Goal: Use online tool/utility: Utilize a website feature to perform a specific function

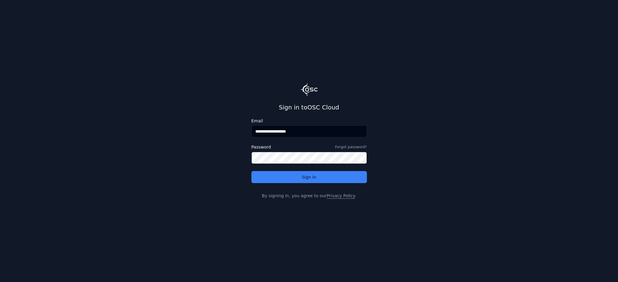
drag, startPoint x: 270, startPoint y: 132, endPoint x: 330, endPoint y: 139, distance: 60.3
click at [330, 139] on div "**********" at bounding box center [309, 129] width 116 height 21
type input "**********"
click at [251, 171] on button "Sign in" at bounding box center [309, 177] width 116 height 12
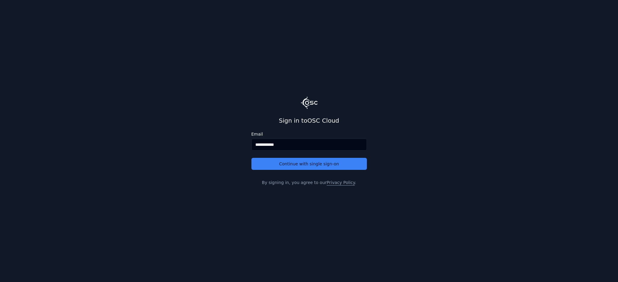
click at [251, 158] on button "Continue with single sign-on" at bounding box center [309, 164] width 116 height 12
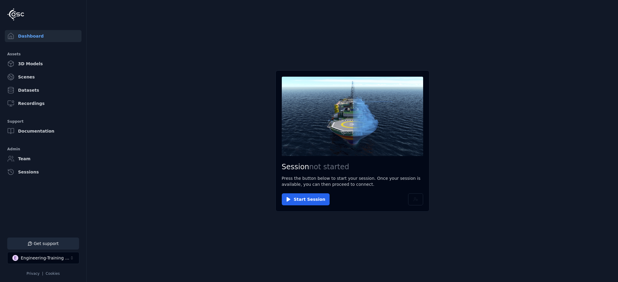
click at [67, 258] on div "Engineering-Training (SSO Staging)" at bounding box center [45, 258] width 49 height 6
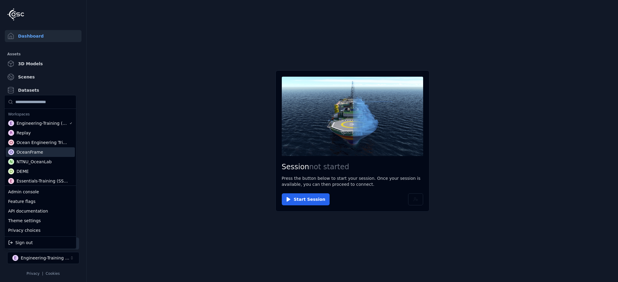
click at [51, 152] on div "O OceanFrame" at bounding box center [40, 152] width 69 height 10
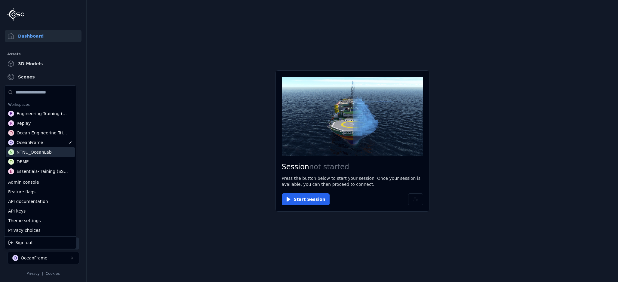
click at [114, 153] on html "Support Dashboard Assets 3D Models Scenes Datasets Recordings Support Documenta…" at bounding box center [309, 141] width 618 height 282
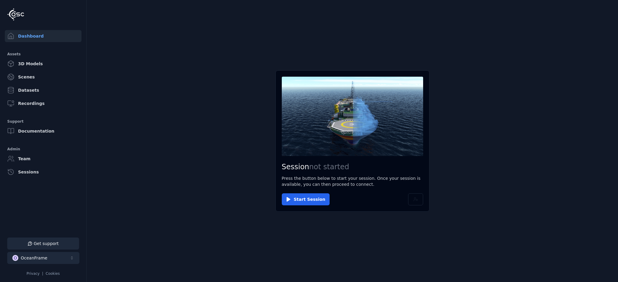
click at [54, 256] on button "O OceanFrame" at bounding box center [43, 258] width 72 height 12
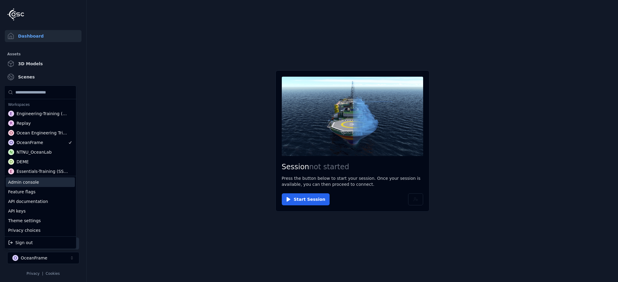
click at [55, 184] on div "Admin console" at bounding box center [40, 182] width 69 height 10
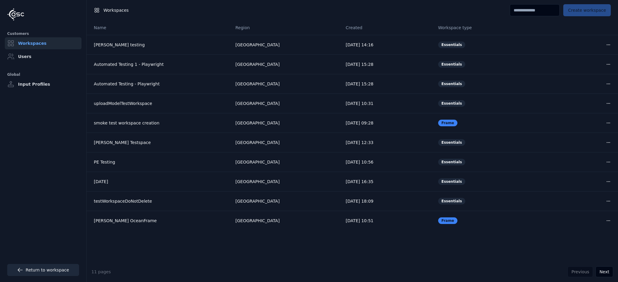
click at [54, 267] on link "Return to workspace" at bounding box center [43, 270] width 72 height 12
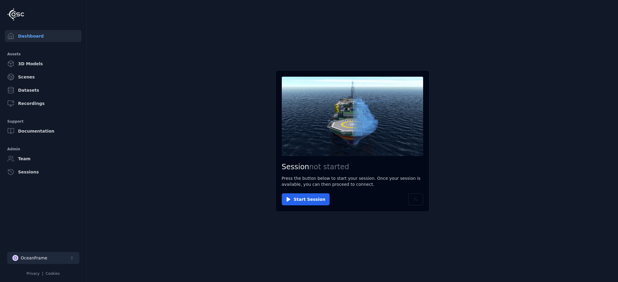
click at [47, 257] on button "O OceanFrame" at bounding box center [43, 258] width 72 height 12
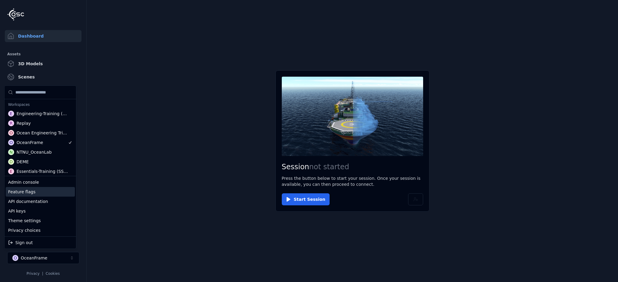
click at [46, 194] on div "Feature flags" at bounding box center [40, 192] width 69 height 10
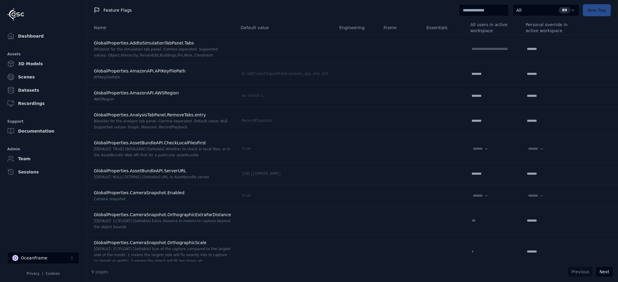
click at [530, 9] on html "**********" at bounding box center [309, 141] width 618 height 282
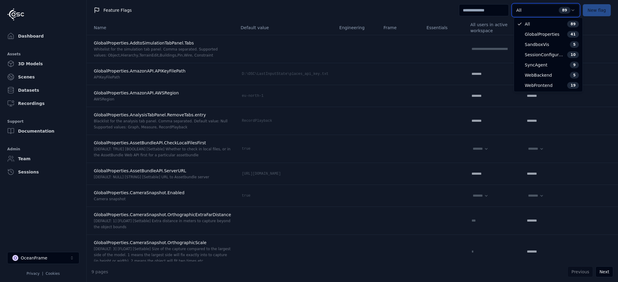
click at [492, 12] on html "**********" at bounding box center [309, 141] width 618 height 282
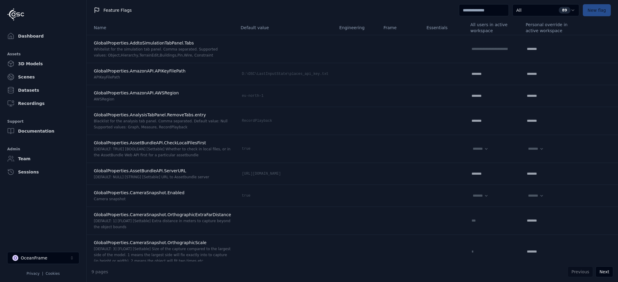
click at [492, 12] on input at bounding box center [484, 10] width 50 height 12
type input "**"
select select "****"
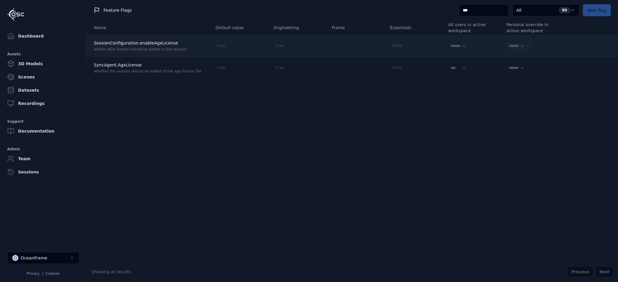
type input "***"
click at [522, 46] on select "******* **** *****" at bounding box center [516, 46] width 18 height 7
select select "****"
click at [507, 43] on select "******* **** *****" at bounding box center [516, 46] width 18 height 7
click at [526, 47] on icon at bounding box center [528, 46] width 5 height 5
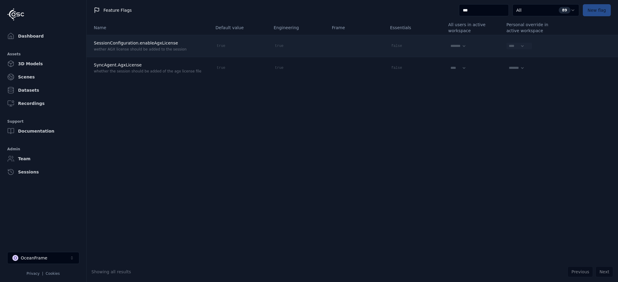
click at [519, 47] on select "******* **** *****" at bounding box center [516, 46] width 18 height 7
click at [545, 42] on td "******* **** *****" at bounding box center [531, 46] width 58 height 22
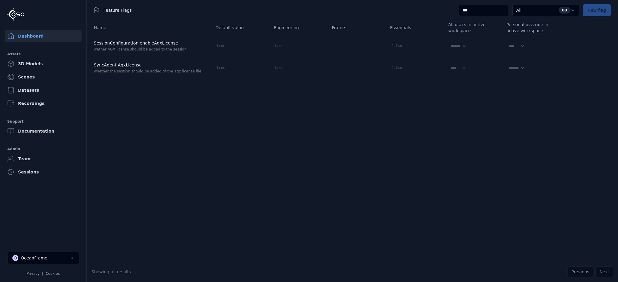
click at [20, 36] on link "Dashboard" at bounding box center [43, 36] width 77 height 12
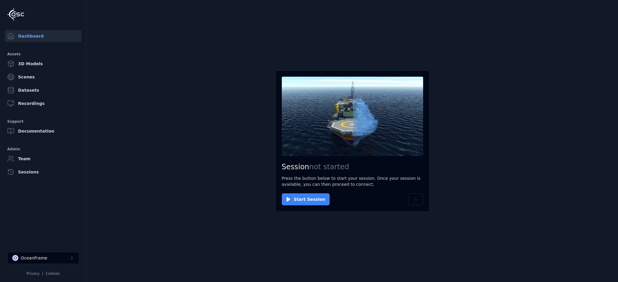
click at [316, 199] on button "Start Session" at bounding box center [306, 199] width 48 height 12
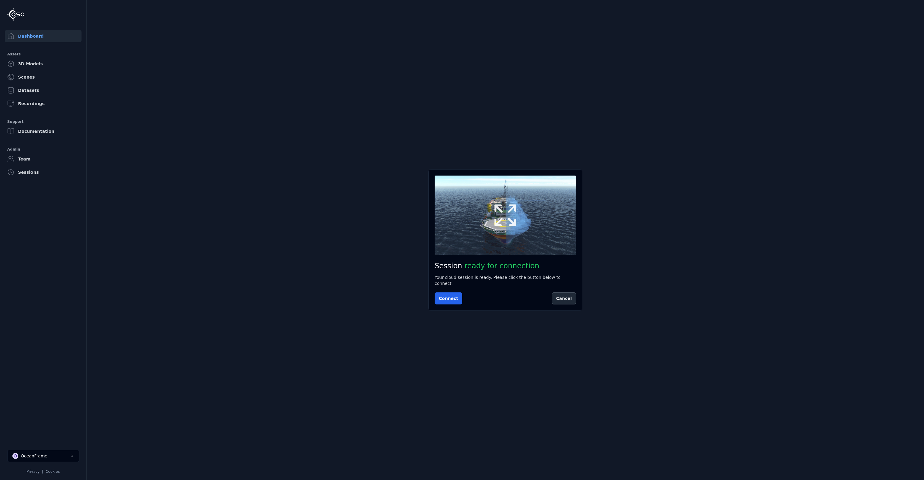
click at [523, 216] on button at bounding box center [505, 214] width 141 height 79
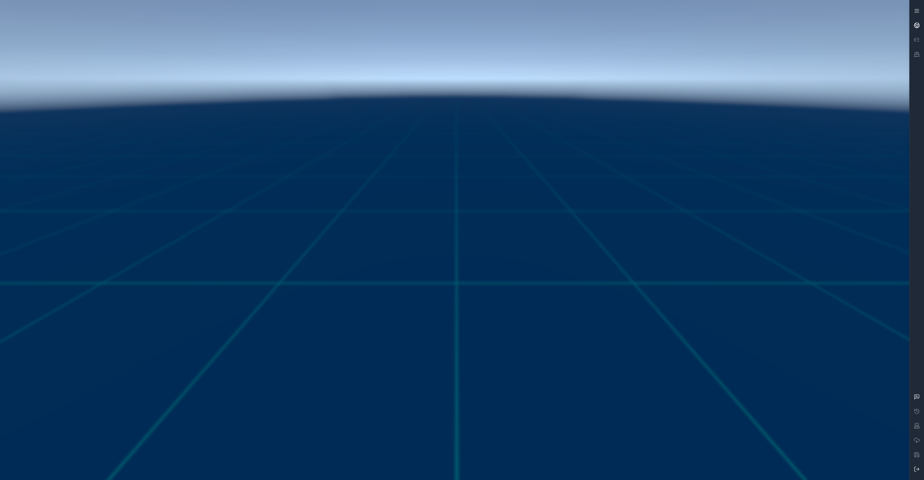
click at [618, 23] on icon at bounding box center [917, 25] width 6 height 6
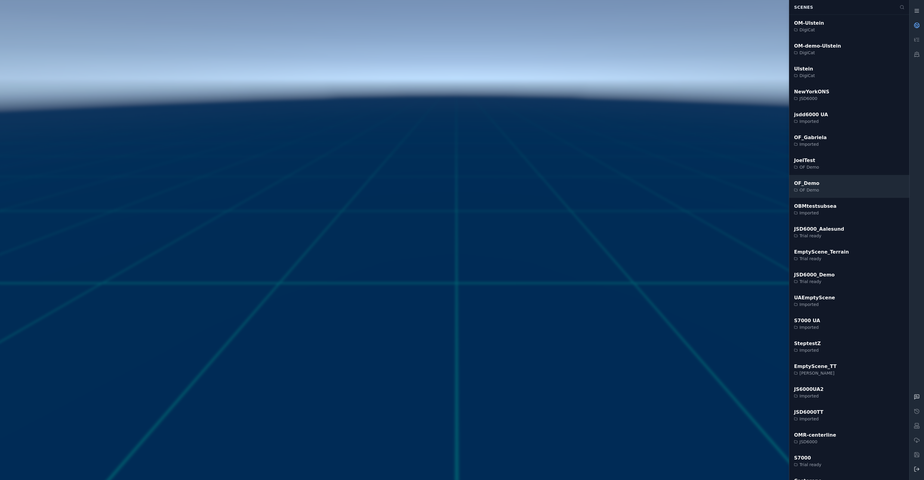
click at [618, 186] on div "OF_Demo OF Demo" at bounding box center [849, 186] width 120 height 23
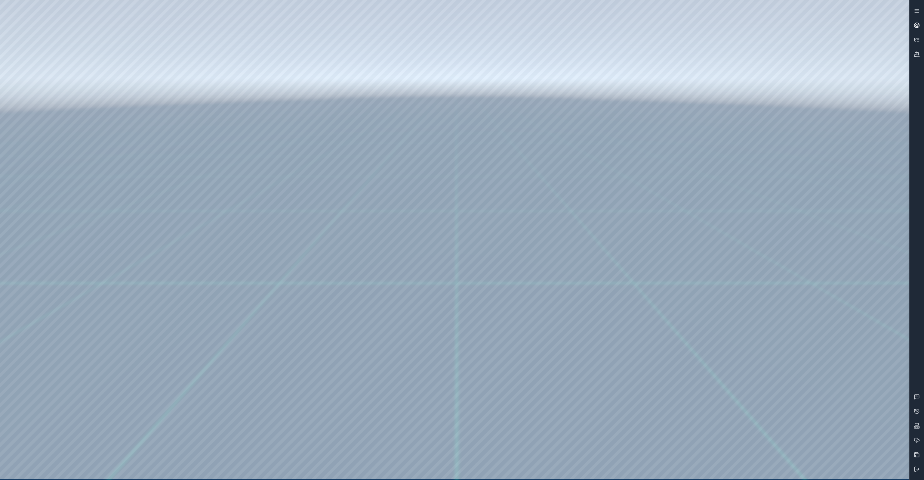
click at [618, 27] on link at bounding box center [917, 25] width 14 height 14
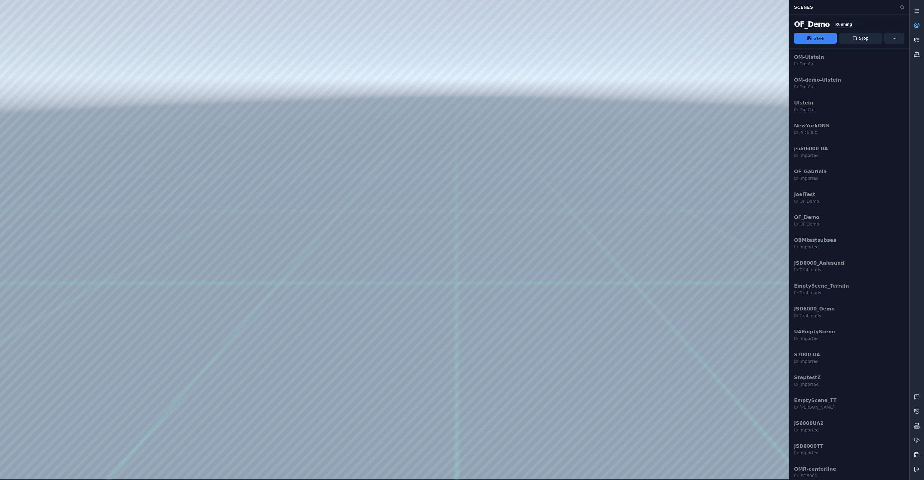
click at [618, 39] on icon at bounding box center [917, 40] width 6 height 6
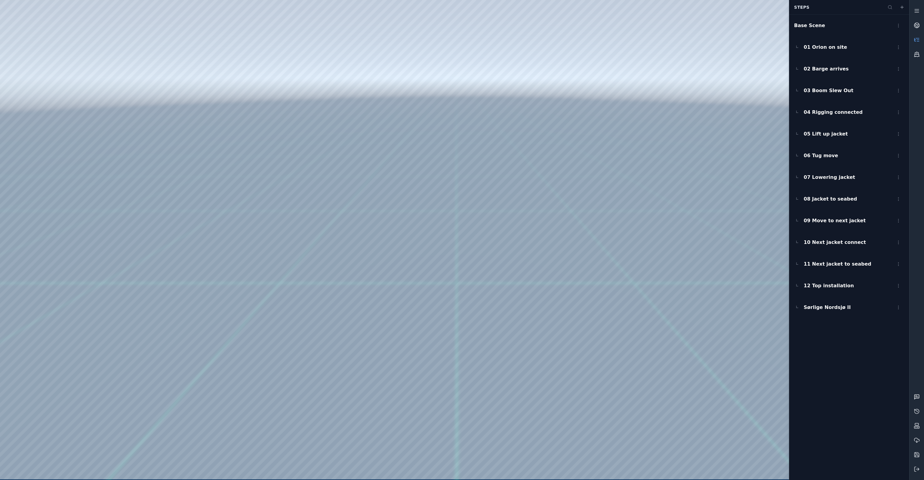
click at [618, 282] on icon at bounding box center [917, 396] width 6 height 6
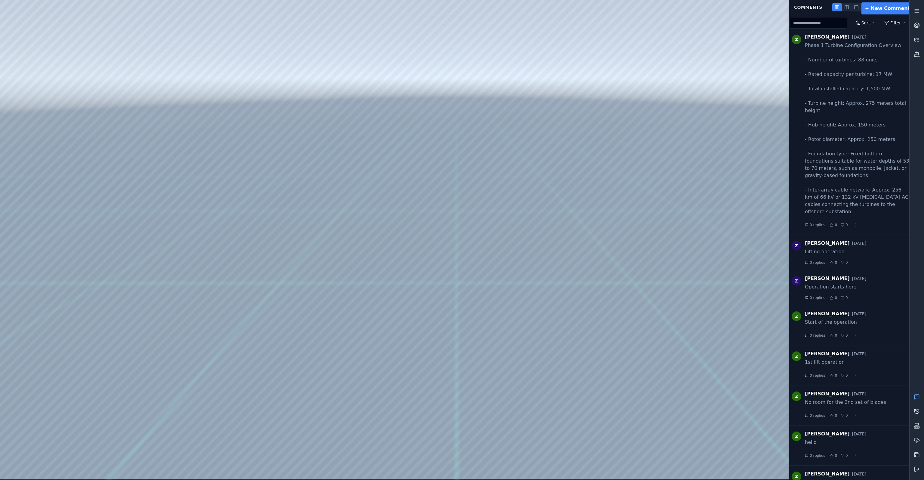
click at [618, 282] on icon at bounding box center [917, 411] width 6 height 6
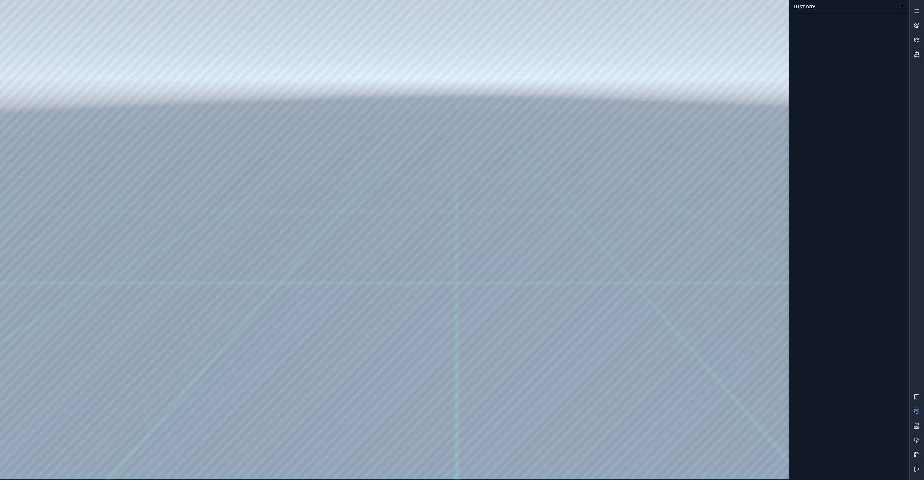
click at [618, 282] on icon at bounding box center [917, 411] width 6 height 6
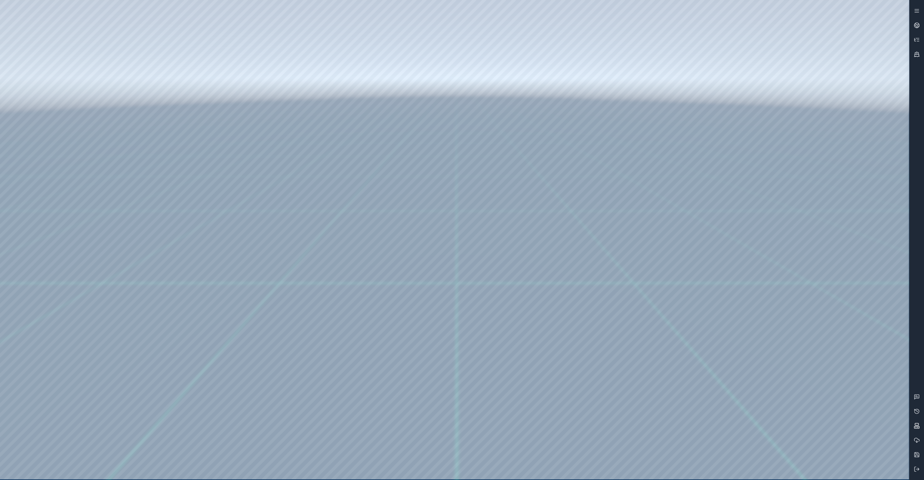
click at [618, 282] on button at bounding box center [917, 425] width 14 height 14
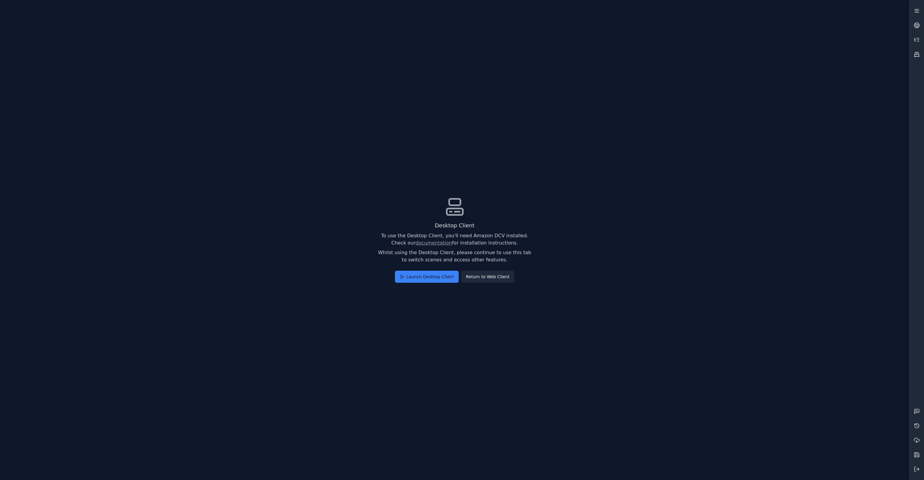
click at [618, 12] on icon at bounding box center [917, 11] width 6 height 6
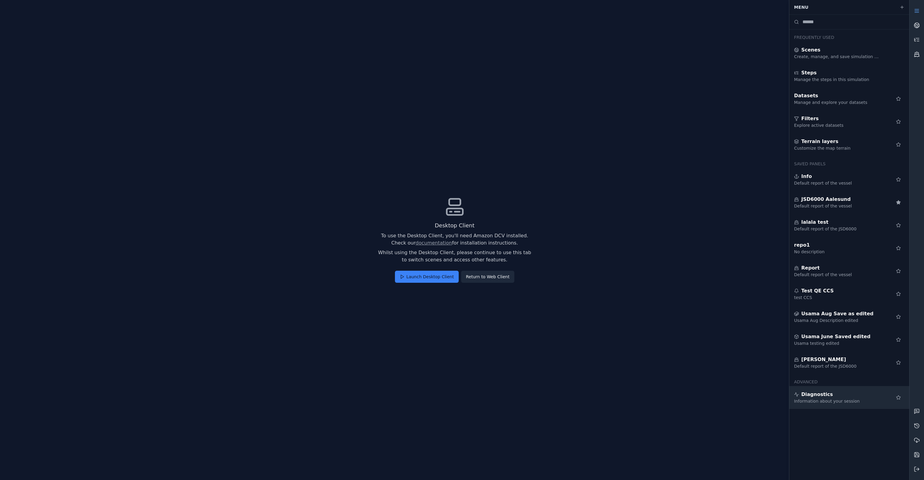
click at [618, 282] on span "Diagnostics" at bounding box center [817, 393] width 32 height 7
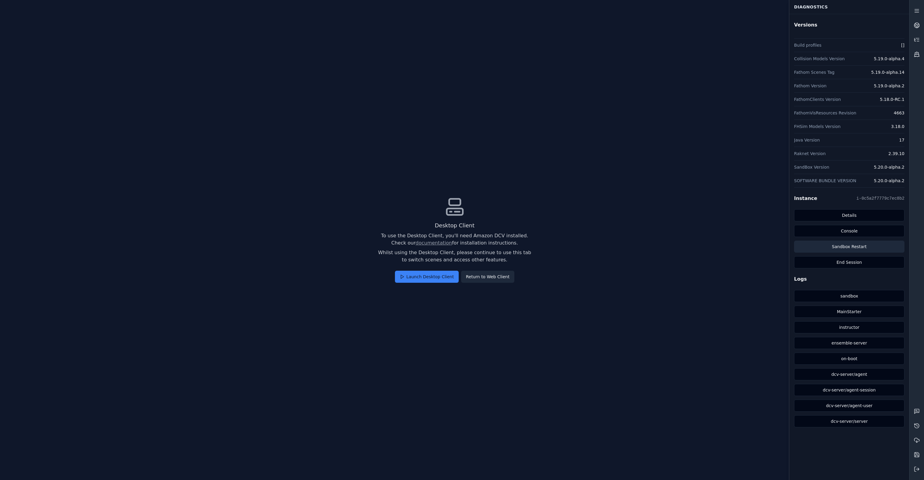
click at [618, 248] on button "Sandbox Restart" at bounding box center [849, 246] width 110 height 12
click at [486, 280] on button "Return to Web Client" at bounding box center [487, 276] width 53 height 12
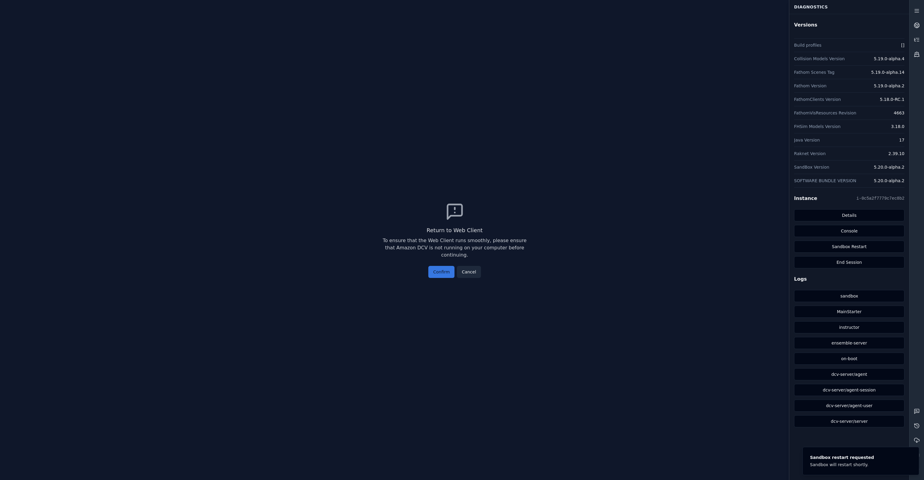
click at [450, 270] on button "Confirm" at bounding box center [441, 272] width 26 height 12
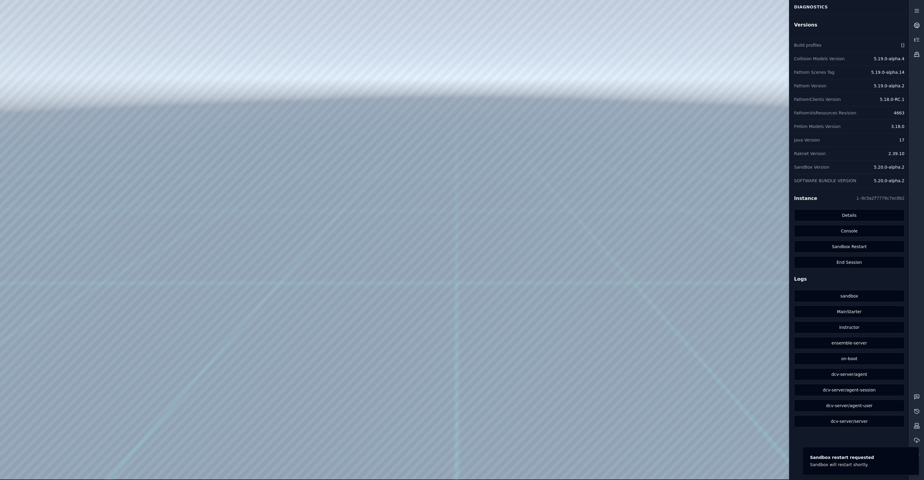
click at [618, 282] on div at bounding box center [917, 240] width 14 height 472
click at [618, 282] on div at bounding box center [454, 239] width 909 height 479
click at [618, 11] on link at bounding box center [917, 11] width 14 height 14
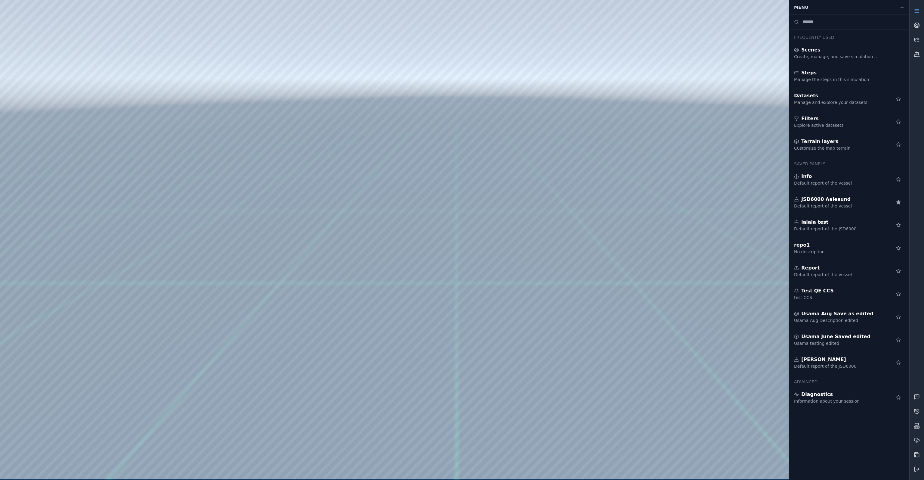
click at [618, 11] on icon at bounding box center [917, 11] width 6 height 6
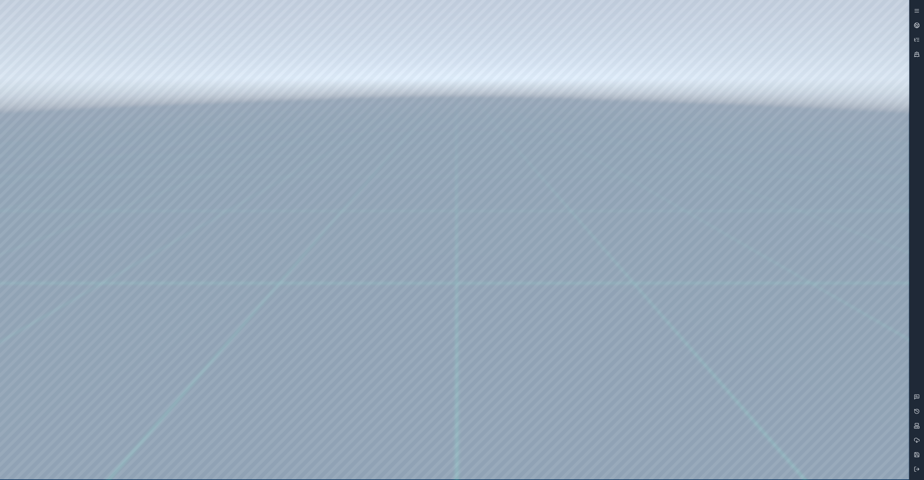
click at [618, 72] on div at bounding box center [454, 239] width 909 height 479
drag, startPoint x: 401, startPoint y: 185, endPoint x: 401, endPoint y: 189, distance: 4.6
drag, startPoint x: 461, startPoint y: 183, endPoint x: 448, endPoint y: 186, distance: 13.6
click at [449, 185] on div at bounding box center [454, 239] width 909 height 479
drag, startPoint x: 446, startPoint y: 198, endPoint x: 443, endPoint y: 192, distance: 7.3
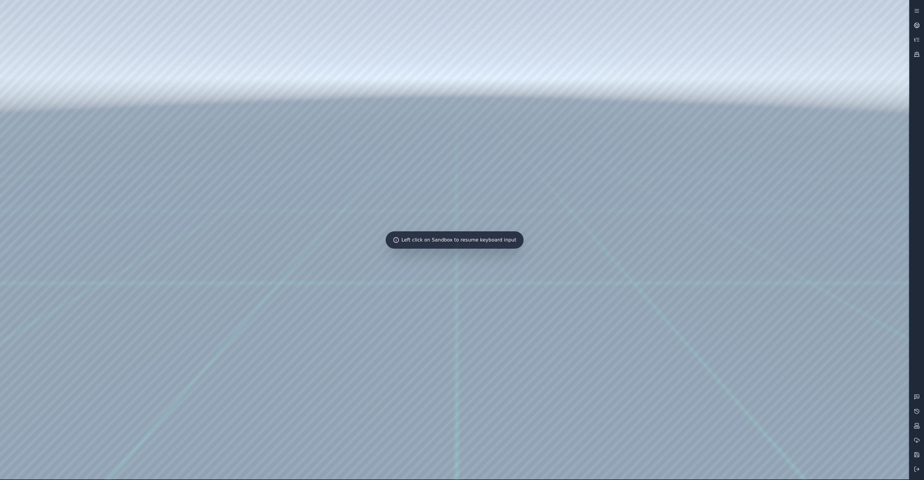
drag, startPoint x: 472, startPoint y: 183, endPoint x: 560, endPoint y: 187, distance: 88.2
click at [551, 170] on div at bounding box center [454, 239] width 909 height 479
drag, startPoint x: 499, startPoint y: 176, endPoint x: 673, endPoint y: 167, distance: 173.5
drag, startPoint x: 647, startPoint y: 183, endPoint x: 643, endPoint y: 186, distance: 5.5
drag, startPoint x: 600, startPoint y: 204, endPoint x: 585, endPoint y: 218, distance: 20.9
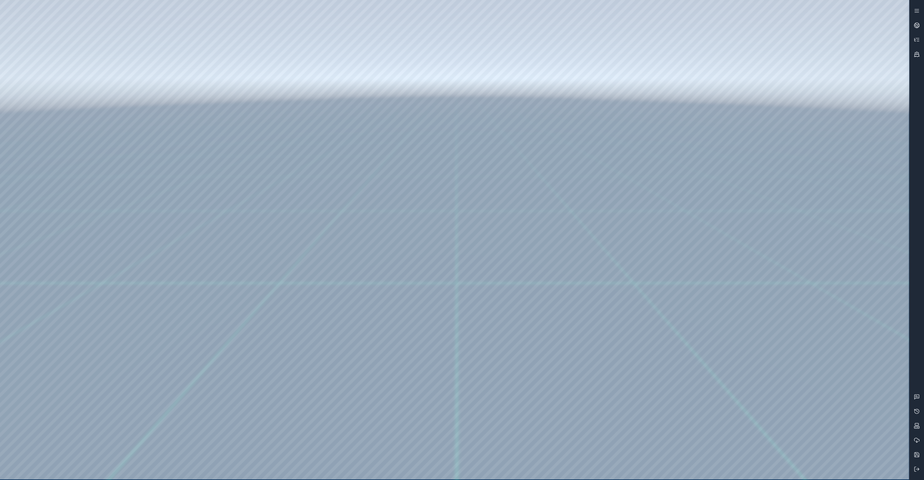
drag, startPoint x: 543, startPoint y: 218, endPoint x: 520, endPoint y: 232, distance: 26.8
drag, startPoint x: 513, startPoint y: 229, endPoint x: 507, endPoint y: 232, distance: 6.1
click at [104, 122] on div at bounding box center [454, 239] width 909 height 479
click at [116, 134] on div at bounding box center [454, 239] width 909 height 479
click at [274, 405] on div at bounding box center [454, 239] width 909 height 479
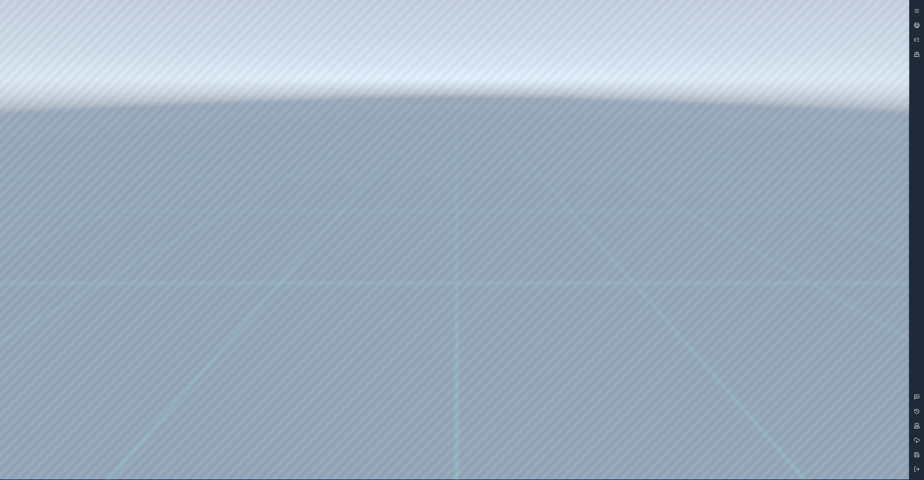
drag, startPoint x: 393, startPoint y: 314, endPoint x: 375, endPoint y: 312, distance: 18.2
click at [244, 296] on div at bounding box center [454, 239] width 909 height 479
drag, startPoint x: 224, startPoint y: 72, endPoint x: 417, endPoint y: 304, distance: 301.6
click at [416, 303] on div at bounding box center [454, 239] width 909 height 479
click at [551, 462] on div at bounding box center [454, 239] width 909 height 479
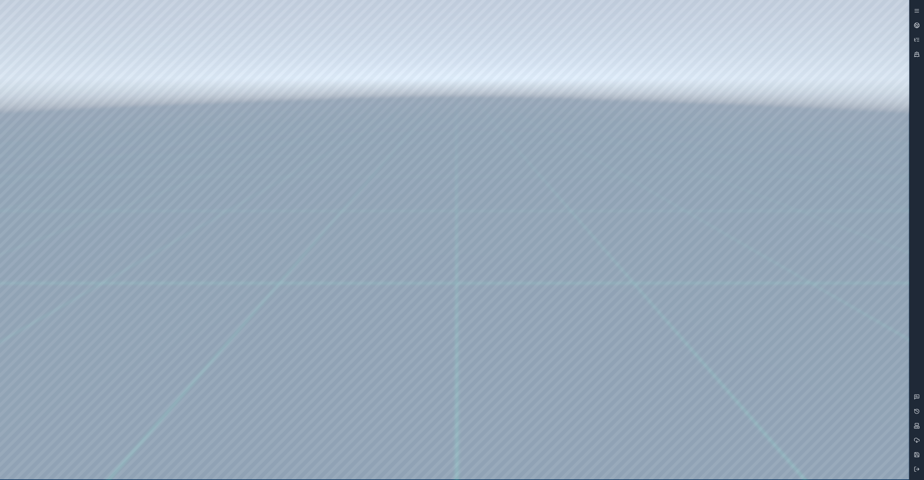
click at [455, 258] on div at bounding box center [454, 239] width 909 height 479
click at [497, 271] on div at bounding box center [454, 239] width 909 height 479
drag, startPoint x: 416, startPoint y: 137, endPoint x: 420, endPoint y: 190, distance: 53.1
drag, startPoint x: 430, startPoint y: 186, endPoint x: 446, endPoint y: 136, distance: 52.0
drag, startPoint x: 440, startPoint y: 183, endPoint x: 581, endPoint y: 136, distance: 148.2
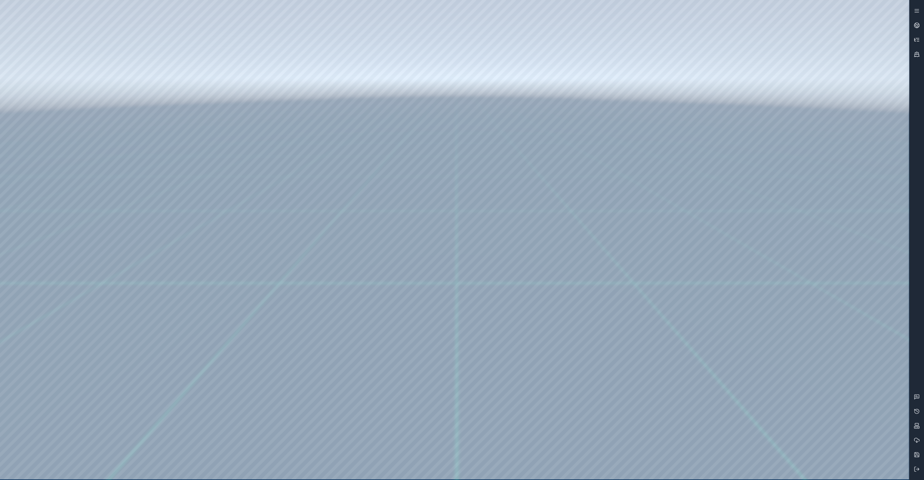
click at [918, 39] on icon at bounding box center [917, 40] width 6 height 6
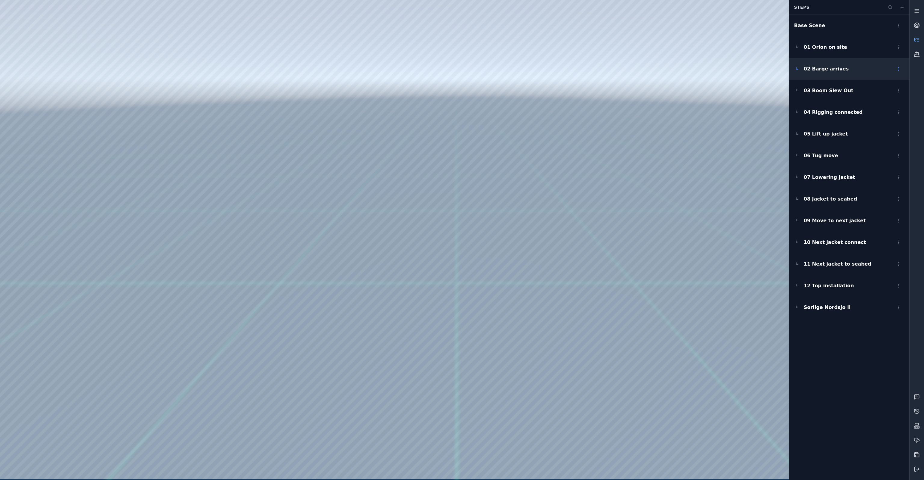
click at [824, 69] on span "02 Barge arrives" at bounding box center [826, 68] width 45 height 7
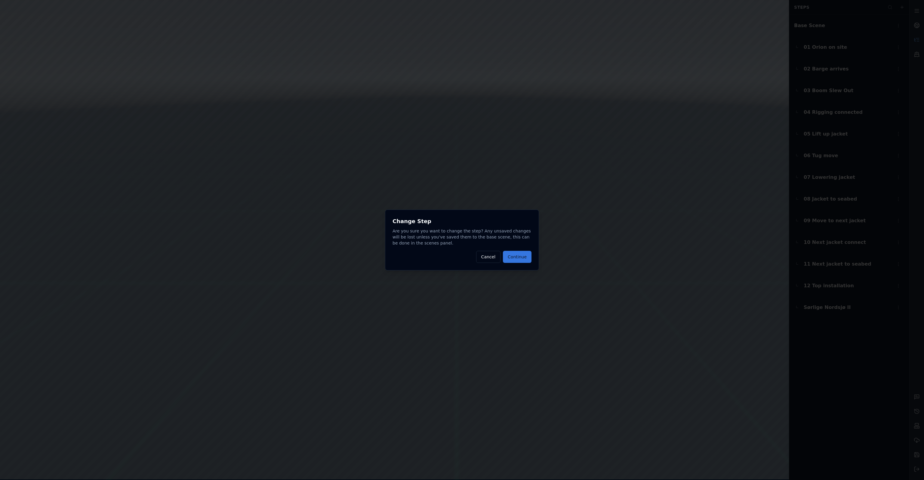
click at [521, 255] on button "Continue" at bounding box center [517, 257] width 29 height 12
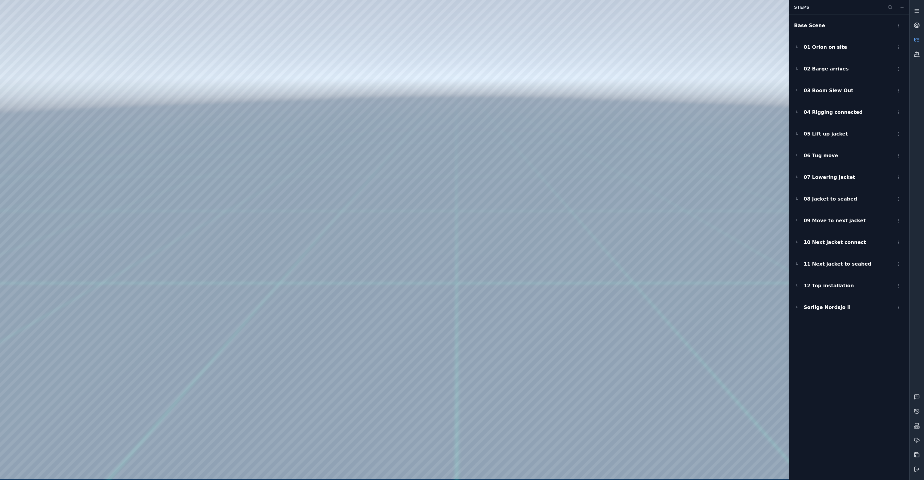
drag, startPoint x: 485, startPoint y: 230, endPoint x: 487, endPoint y: 223, distance: 7.8
drag, startPoint x: 477, startPoint y: 236, endPoint x: 471, endPoint y: 226, distance: 12.1
click at [167, 35] on div at bounding box center [454, 239] width 909 height 479
click at [163, 37] on div at bounding box center [454, 239] width 909 height 479
click at [164, 35] on div at bounding box center [454, 239] width 909 height 479
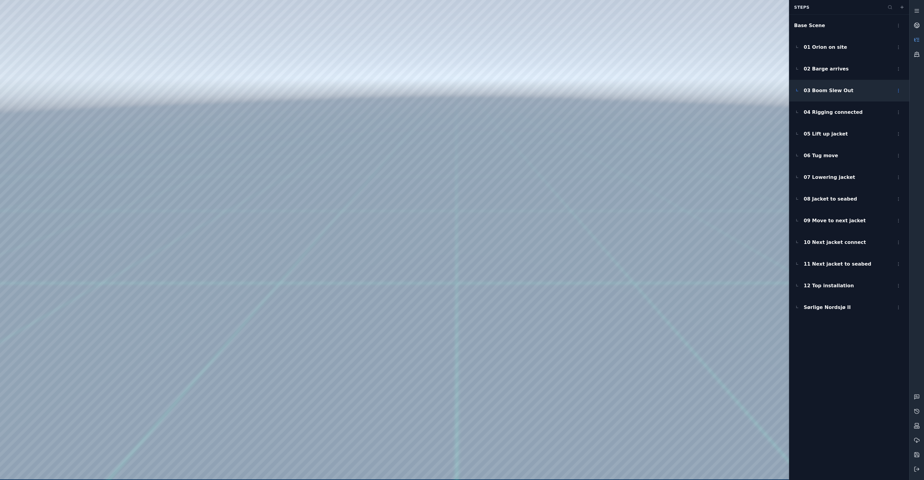
click at [816, 89] on span "03 Boom Slew Out" at bounding box center [829, 90] width 50 height 7
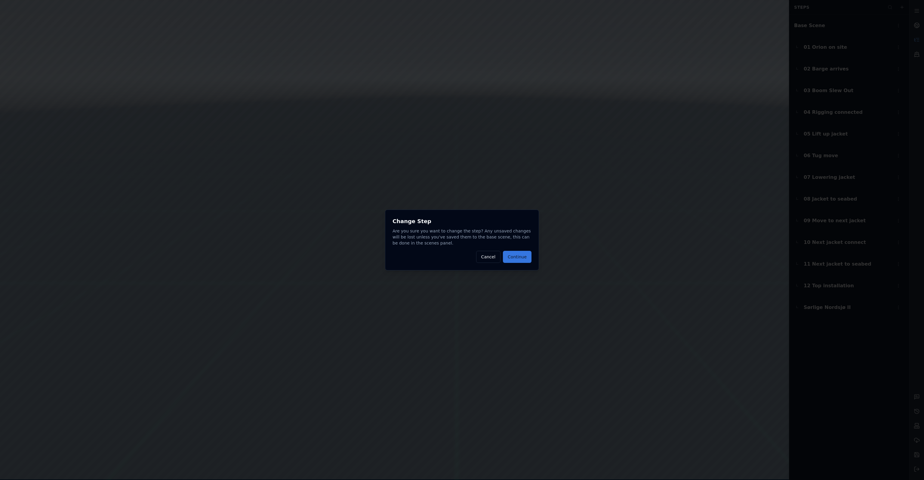
click at [522, 257] on button "Continue" at bounding box center [517, 257] width 29 height 12
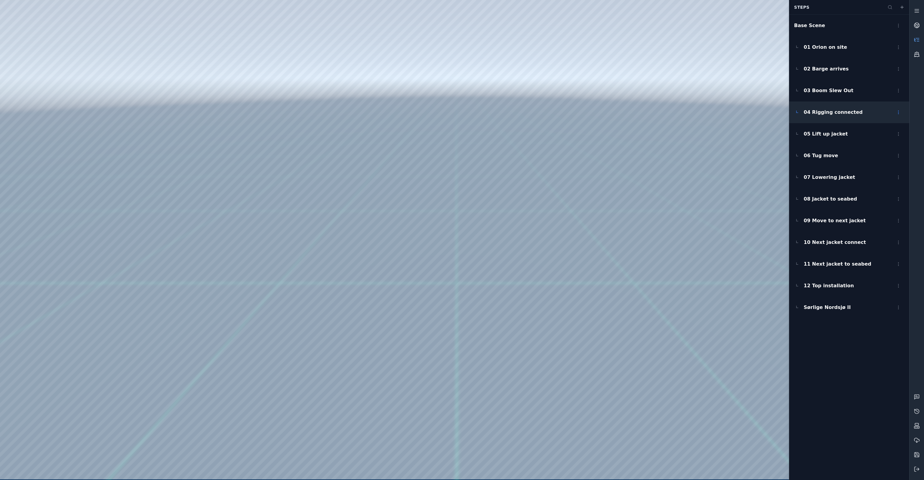
click at [825, 115] on span "04 Rigging connected" at bounding box center [833, 112] width 59 height 7
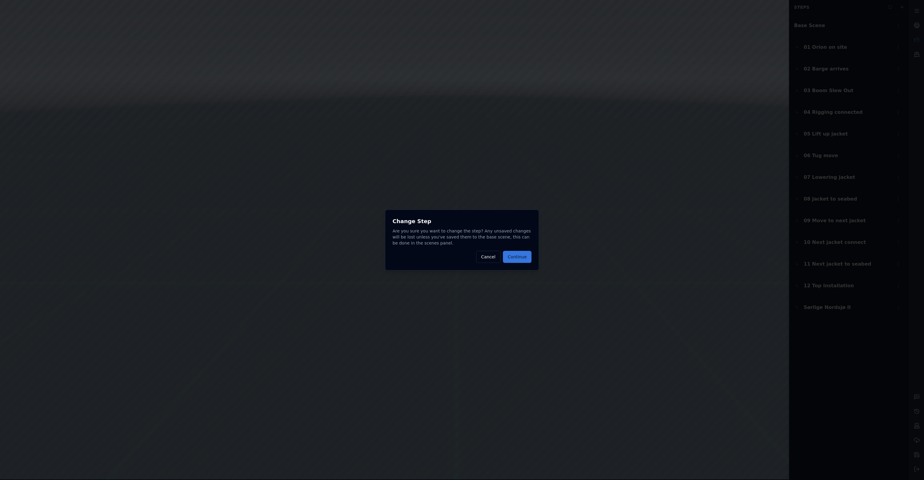
click at [529, 257] on button "Continue" at bounding box center [517, 257] width 29 height 12
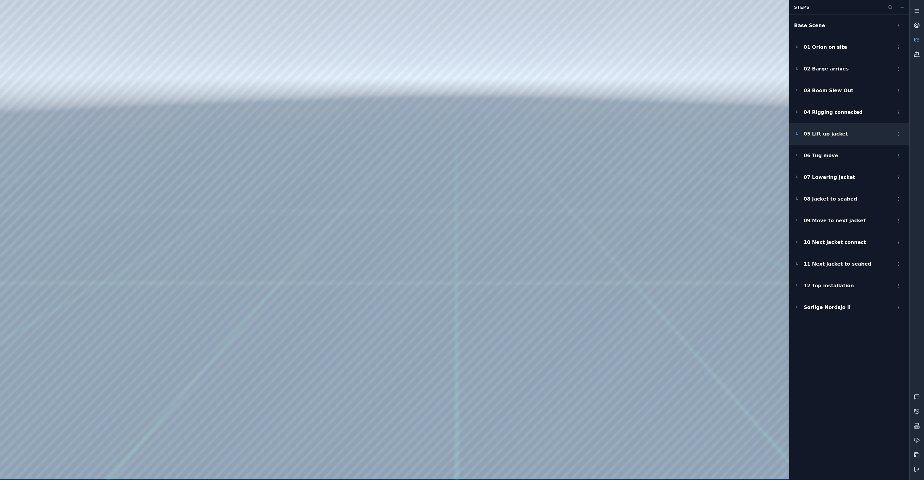
click at [834, 137] on div "05 Lift up jacket" at bounding box center [849, 134] width 120 height 22
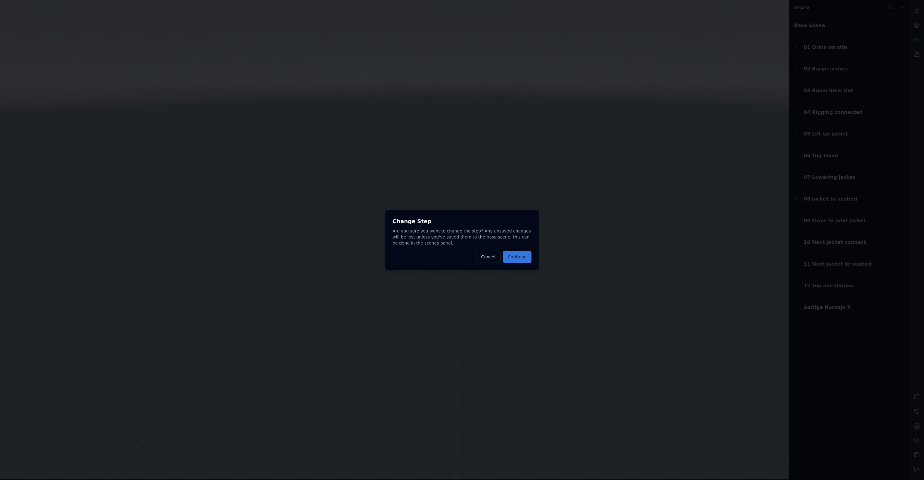
click at [522, 260] on button "Continue" at bounding box center [517, 257] width 29 height 12
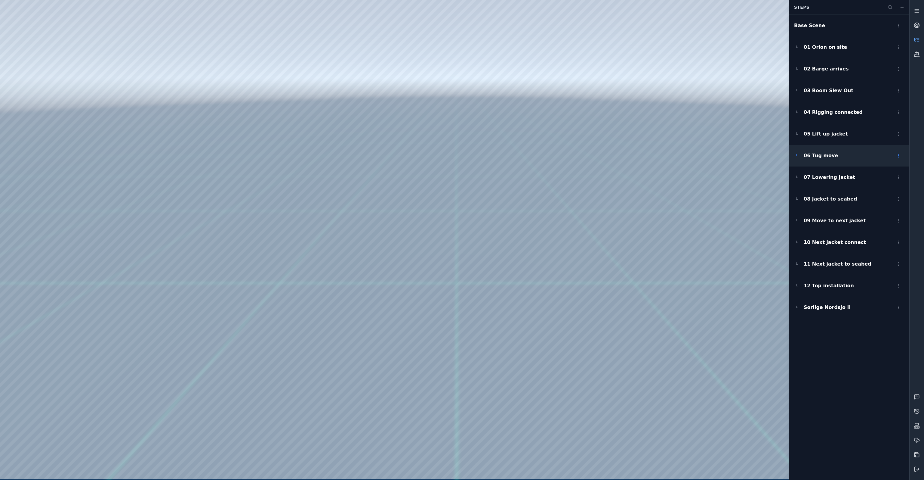
click at [821, 157] on span "06 Tug move" at bounding box center [821, 155] width 34 height 7
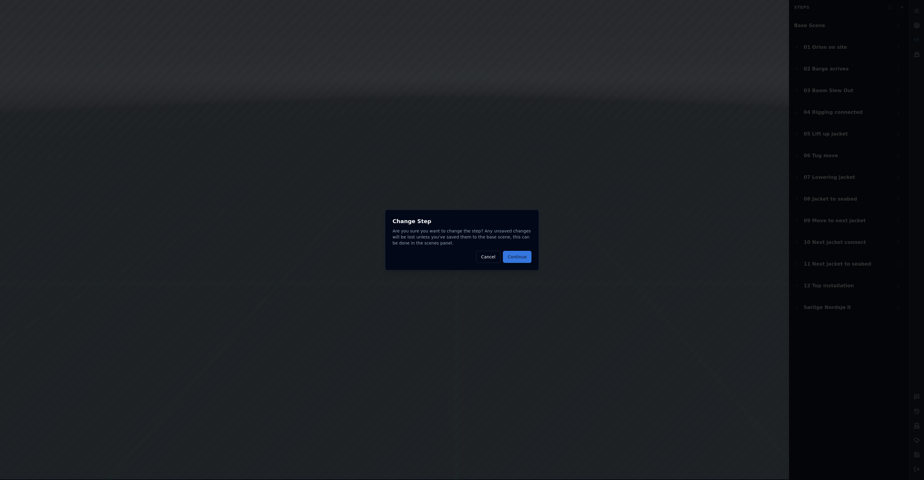
click at [525, 259] on button "Continue" at bounding box center [517, 257] width 29 height 12
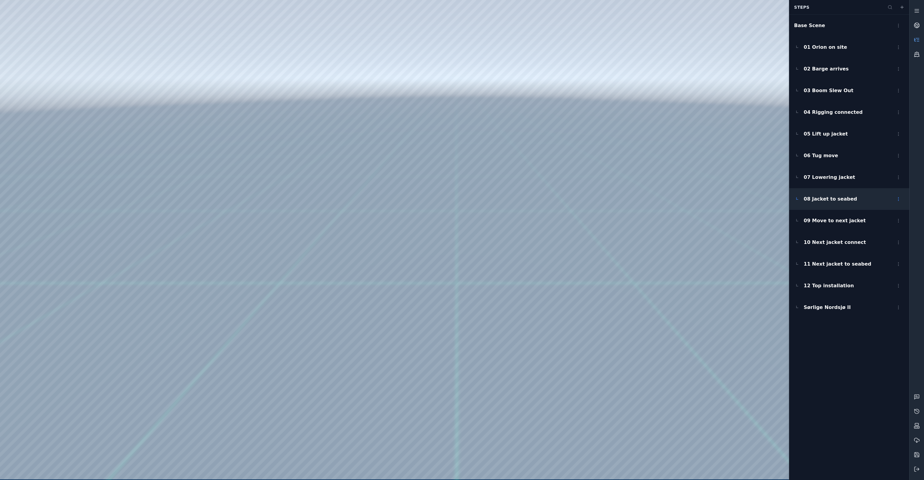
click at [832, 201] on span "08 Jacket to seabed" at bounding box center [831, 198] width 54 height 7
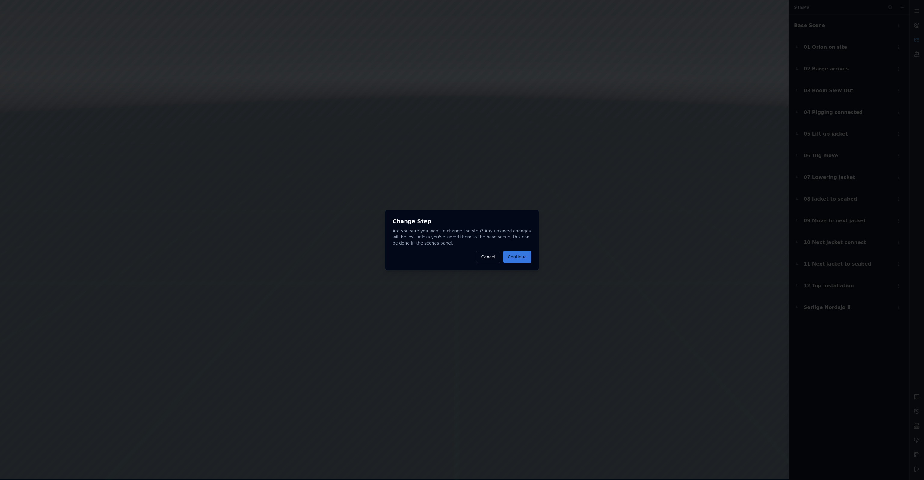
click at [524, 258] on button "Continue" at bounding box center [517, 257] width 29 height 12
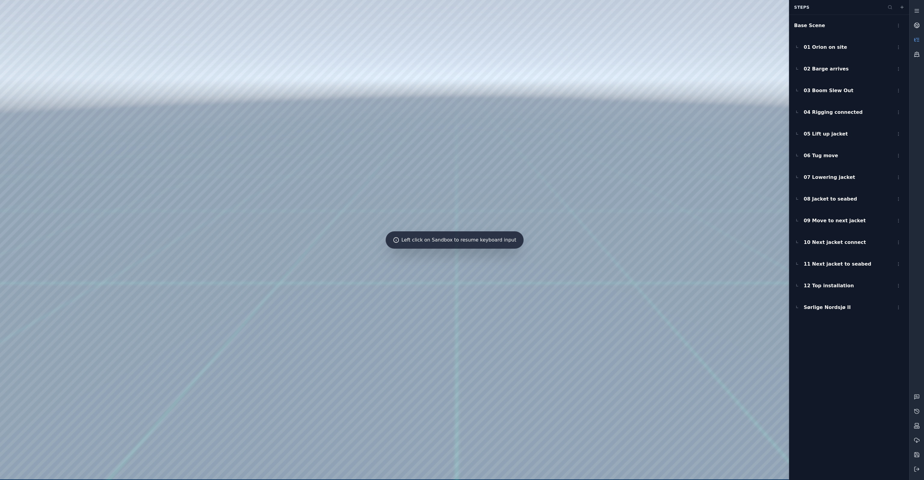
drag, startPoint x: 508, startPoint y: 226, endPoint x: 533, endPoint y: 219, distance: 25.5
click at [581, 211] on div at bounding box center [454, 239] width 909 height 479
drag, startPoint x: 602, startPoint y: 193, endPoint x: 603, endPoint y: 123, distance: 69.5
click at [612, 115] on div at bounding box center [454, 239] width 909 height 479
drag, startPoint x: 617, startPoint y: 126, endPoint x: 588, endPoint y: 134, distance: 30.2
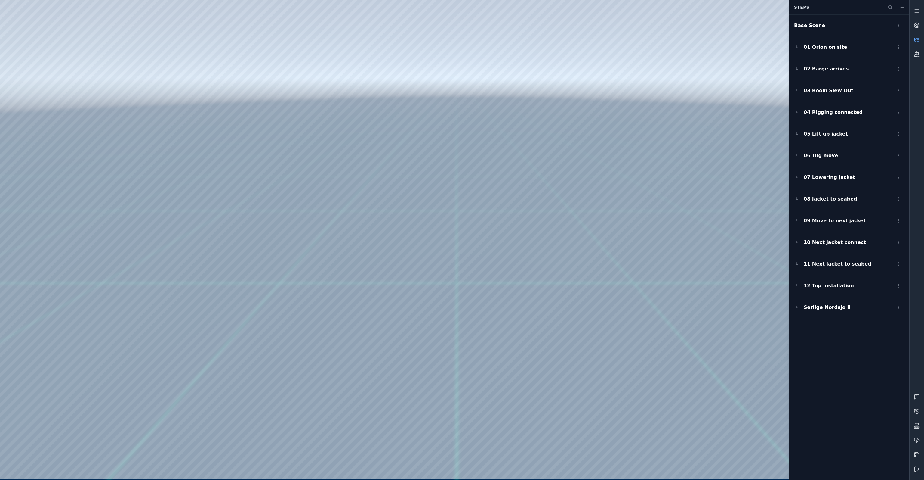
drag, startPoint x: 579, startPoint y: 155, endPoint x: 567, endPoint y: 153, distance: 12.4
drag, startPoint x: 496, startPoint y: 239, endPoint x: 512, endPoint y: 219, distance: 26.1
click at [512, 218] on div at bounding box center [454, 239] width 909 height 479
drag, startPoint x: 489, startPoint y: 243, endPoint x: 479, endPoint y: 253, distance: 14.5
click at [479, 253] on div at bounding box center [454, 239] width 909 height 479
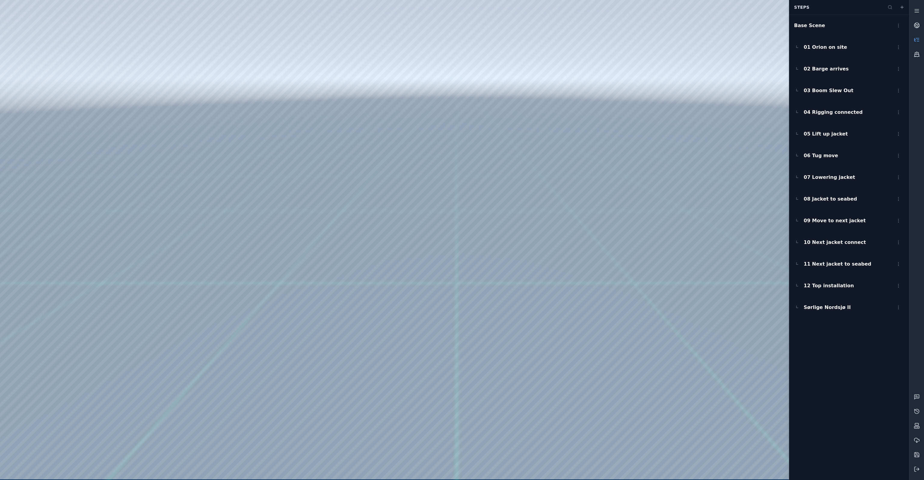
drag, startPoint x: 436, startPoint y: 303, endPoint x: 440, endPoint y: 228, distance: 75.6
click at [440, 228] on div at bounding box center [454, 239] width 909 height 479
drag, startPoint x: 506, startPoint y: 291, endPoint x: 474, endPoint y: 282, distance: 32.7
click at [474, 282] on div at bounding box center [454, 239] width 909 height 479
drag, startPoint x: 503, startPoint y: 293, endPoint x: 490, endPoint y: 288, distance: 14.1
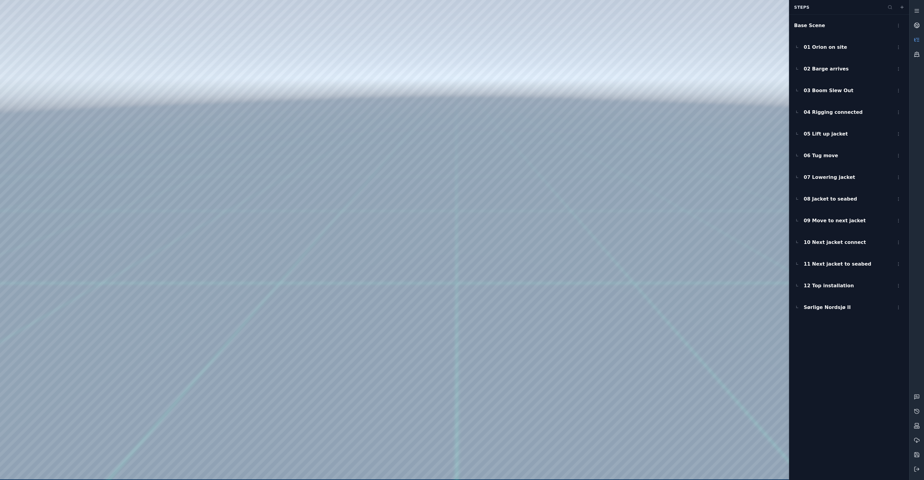
click at [490, 288] on div at bounding box center [454, 239] width 909 height 479
drag, startPoint x: 488, startPoint y: 232, endPoint x: 481, endPoint y: 237, distance: 8.4
click at [480, 239] on div at bounding box center [454, 239] width 909 height 479
drag, startPoint x: 481, startPoint y: 233, endPoint x: 477, endPoint y: 246, distance: 13.9
click at [477, 246] on div at bounding box center [454, 239] width 909 height 479
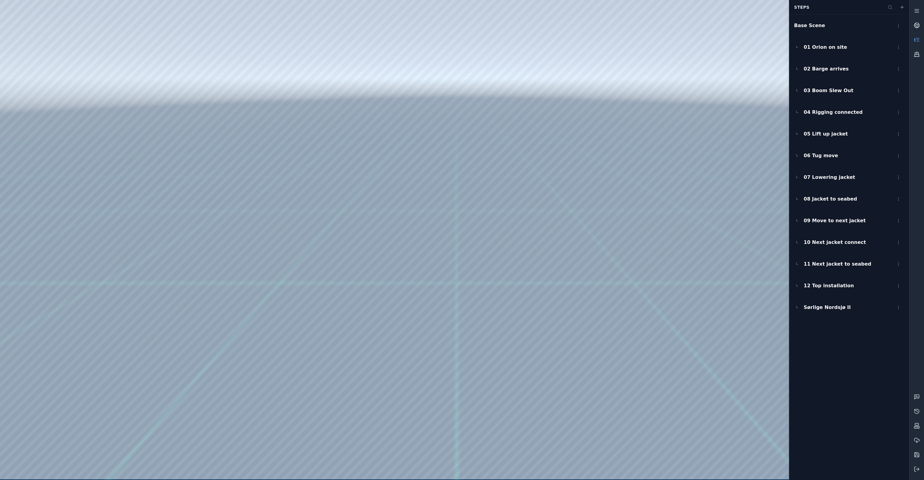
drag, startPoint x: 483, startPoint y: 235, endPoint x: 483, endPoint y: 229, distance: 5.4
click at [483, 229] on div at bounding box center [454, 239] width 909 height 479
drag, startPoint x: 507, startPoint y: 290, endPoint x: 511, endPoint y: 295, distance: 6.9
click at [511, 295] on div at bounding box center [454, 239] width 909 height 479
click at [434, 462] on div at bounding box center [454, 239] width 909 height 479
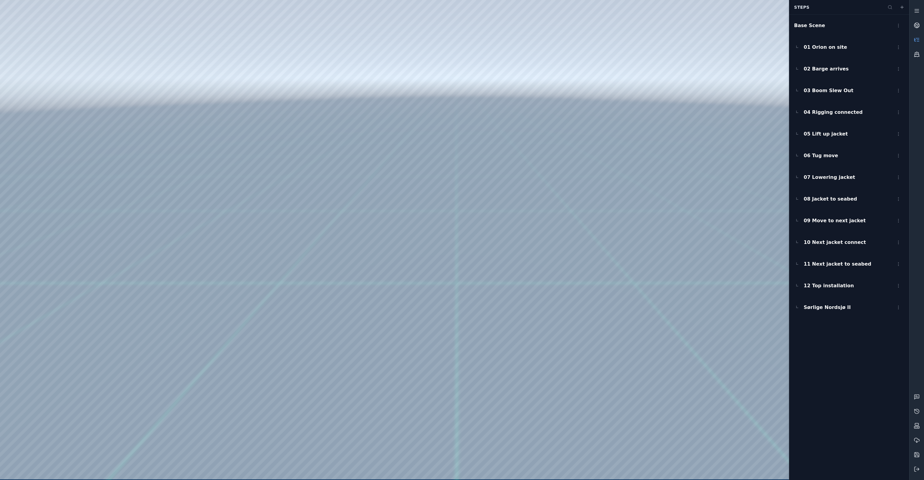
drag, startPoint x: 485, startPoint y: 235, endPoint x: 528, endPoint y: 223, distance: 44.7
click at [529, 201] on div at bounding box center [454, 239] width 909 height 479
click at [440, 468] on div at bounding box center [454, 239] width 909 height 479
drag, startPoint x: 483, startPoint y: 238, endPoint x: 462, endPoint y: 223, distance: 25.6
click at [462, 223] on div at bounding box center [454, 239] width 909 height 479
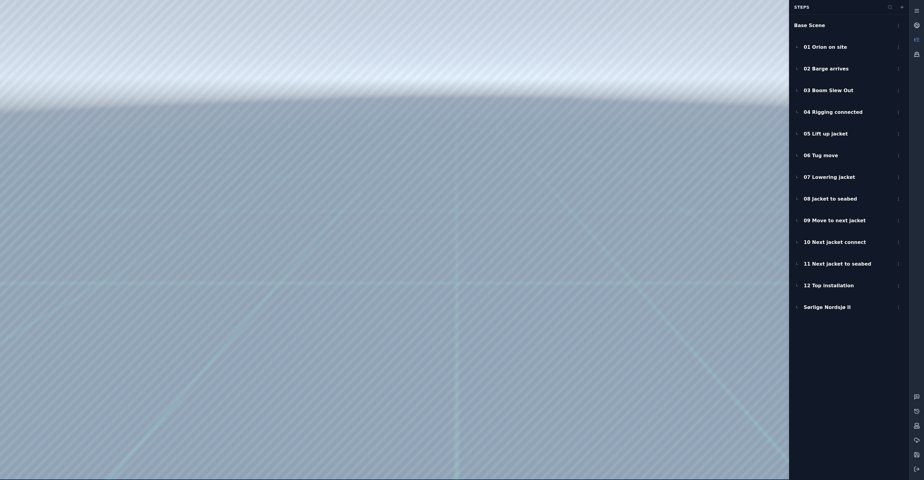
drag, startPoint x: 496, startPoint y: 284, endPoint x: 488, endPoint y: 281, distance: 8.2
click at [488, 281] on div at bounding box center [454, 239] width 909 height 479
click at [828, 221] on span "09 Move to next jacket" at bounding box center [835, 220] width 62 height 7
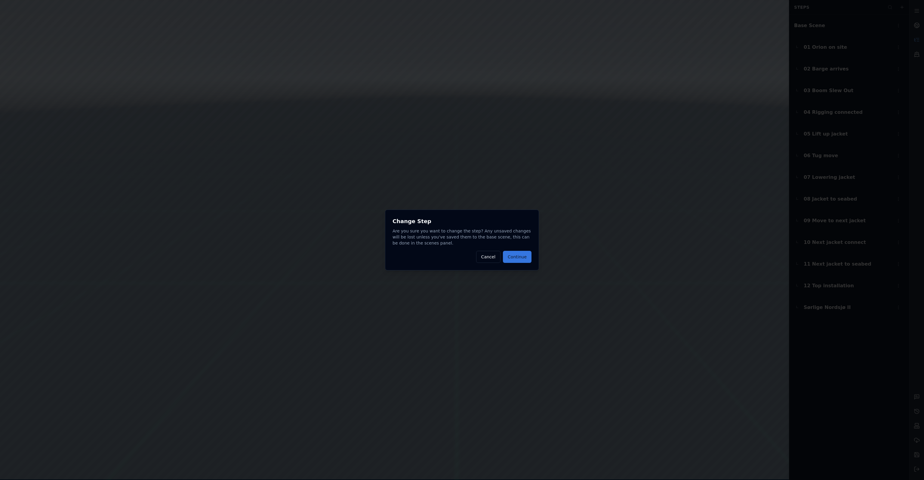
click at [521, 259] on button "Continue" at bounding box center [517, 257] width 29 height 12
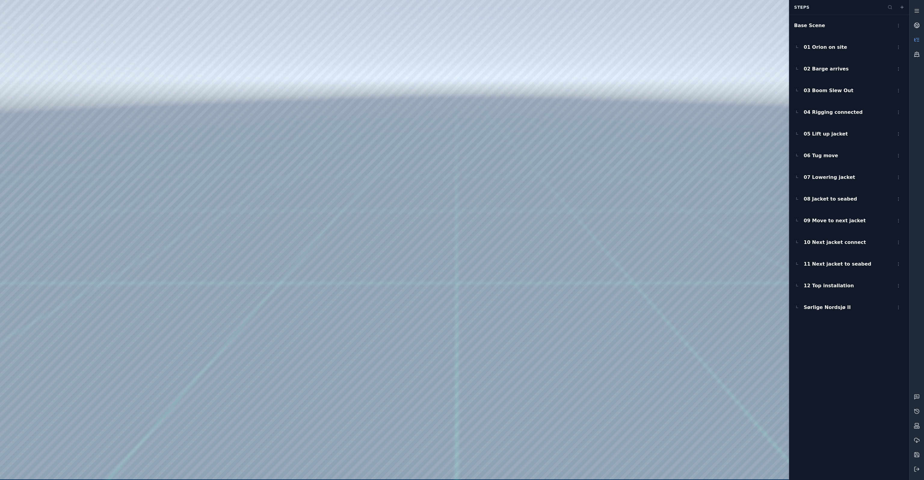
drag, startPoint x: 502, startPoint y: 282, endPoint x: 504, endPoint y: 317, distance: 34.9
drag, startPoint x: 409, startPoint y: 311, endPoint x: 460, endPoint y: 280, distance: 59.0
drag, startPoint x: 480, startPoint y: 252, endPoint x: 496, endPoint y: 245, distance: 17.4
click at [580, 134] on div at bounding box center [454, 239] width 909 height 479
click at [569, 103] on div at bounding box center [454, 239] width 909 height 479
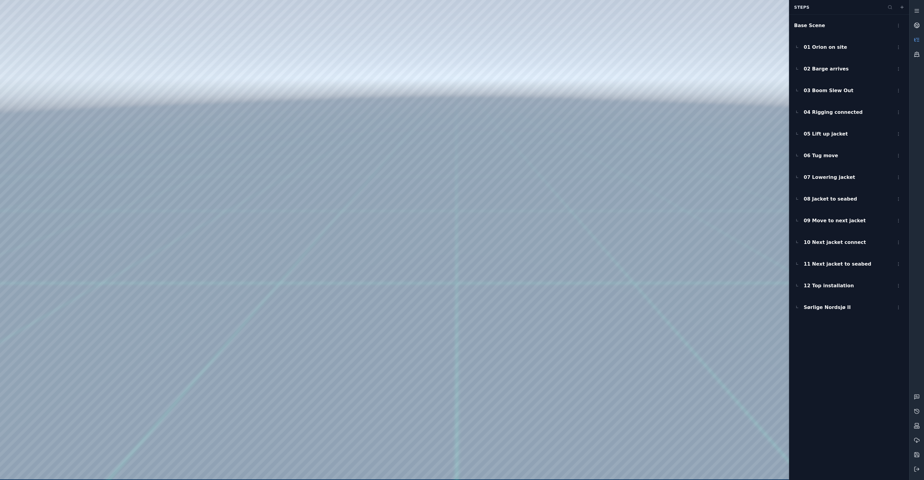
drag, startPoint x: 421, startPoint y: 323, endPoint x: 441, endPoint y: 323, distance: 20.8
drag, startPoint x: 430, startPoint y: 196, endPoint x: 389, endPoint y: 204, distance: 41.8
drag, startPoint x: 499, startPoint y: 288, endPoint x: 509, endPoint y: 282, distance: 11.9
click at [650, 125] on div at bounding box center [454, 239] width 909 height 479
click at [113, 126] on div at bounding box center [454, 239] width 909 height 479
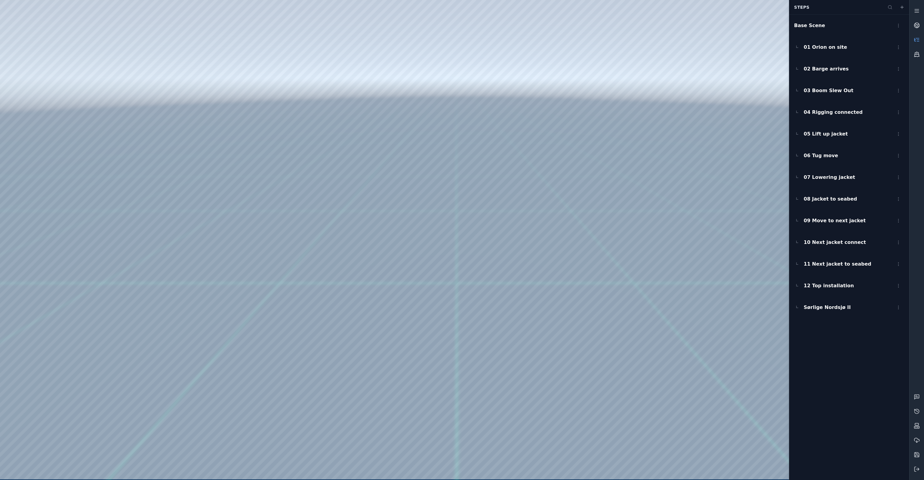
drag, startPoint x: 461, startPoint y: 196, endPoint x: 460, endPoint y: 208, distance: 11.8
click at [460, 208] on div at bounding box center [454, 239] width 909 height 479
click at [826, 51] on div "01 Orion on site" at bounding box center [849, 47] width 120 height 22
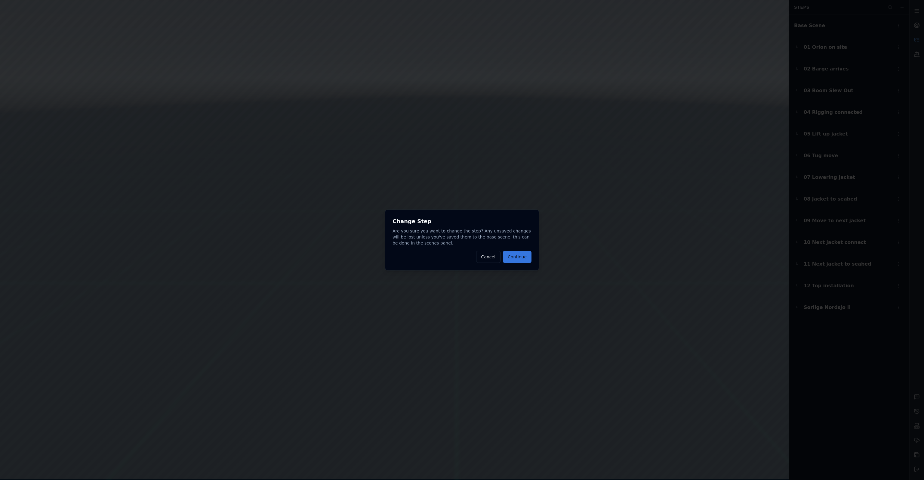
click at [519, 258] on button "Continue" at bounding box center [517, 257] width 29 height 12
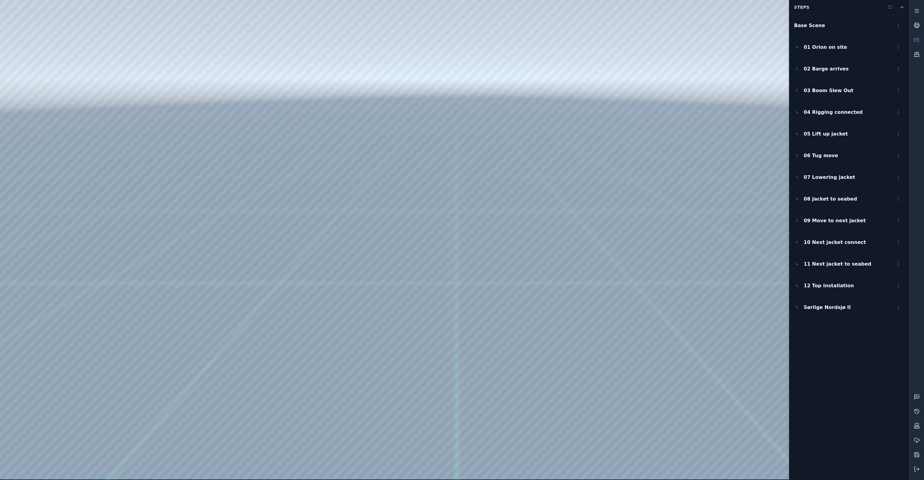
drag, startPoint x: 374, startPoint y: 310, endPoint x: 416, endPoint y: 297, distance: 44.0
drag, startPoint x: 473, startPoint y: 183, endPoint x: 479, endPoint y: 214, distance: 31.6
click at [473, 222] on div at bounding box center [454, 239] width 909 height 479
drag, startPoint x: 506, startPoint y: 164, endPoint x: 522, endPoint y: 172, distance: 18.0
click at [504, 190] on div at bounding box center [454, 239] width 909 height 479
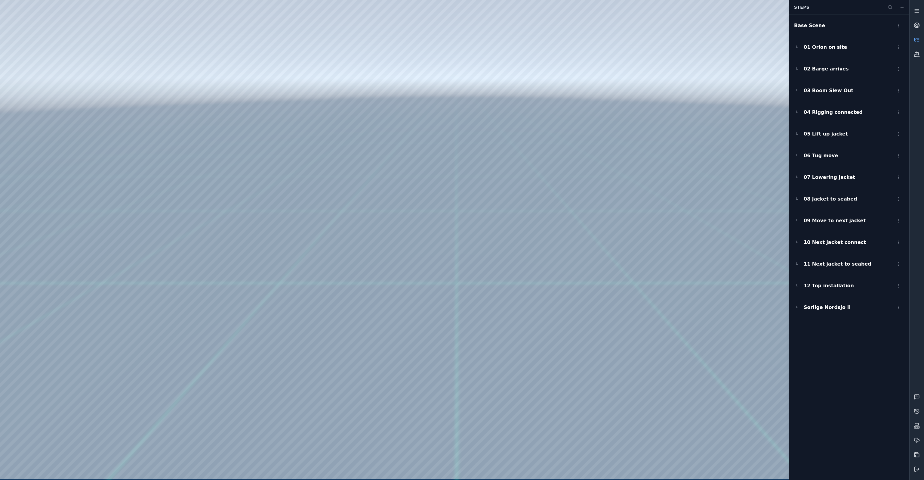
drag, startPoint x: 537, startPoint y: 163, endPoint x: 541, endPoint y: 185, distance: 22.7
click at [540, 187] on div at bounding box center [454, 239] width 909 height 479
drag, startPoint x: 544, startPoint y: 160, endPoint x: 545, endPoint y: 181, distance: 21.4
click at [543, 181] on div at bounding box center [454, 239] width 909 height 479
click at [649, 146] on div at bounding box center [454, 239] width 909 height 479
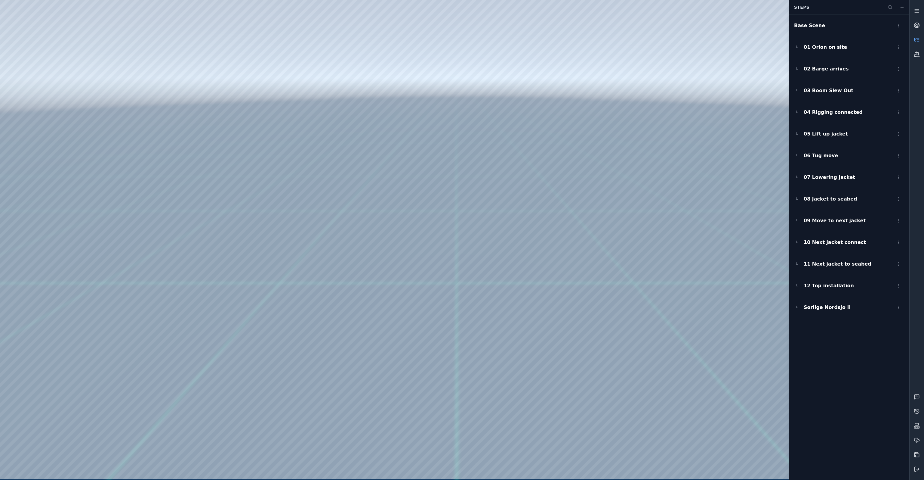
drag, startPoint x: 454, startPoint y: 309, endPoint x: 461, endPoint y: 316, distance: 9.8
drag, startPoint x: 389, startPoint y: 302, endPoint x: 408, endPoint y: 301, distance: 19.0
click at [370, 256] on div at bounding box center [454, 239] width 909 height 479
click at [306, 156] on div at bounding box center [454, 239] width 909 height 479
drag, startPoint x: 307, startPoint y: 159, endPoint x: 305, endPoint y: 182, distance: 22.9
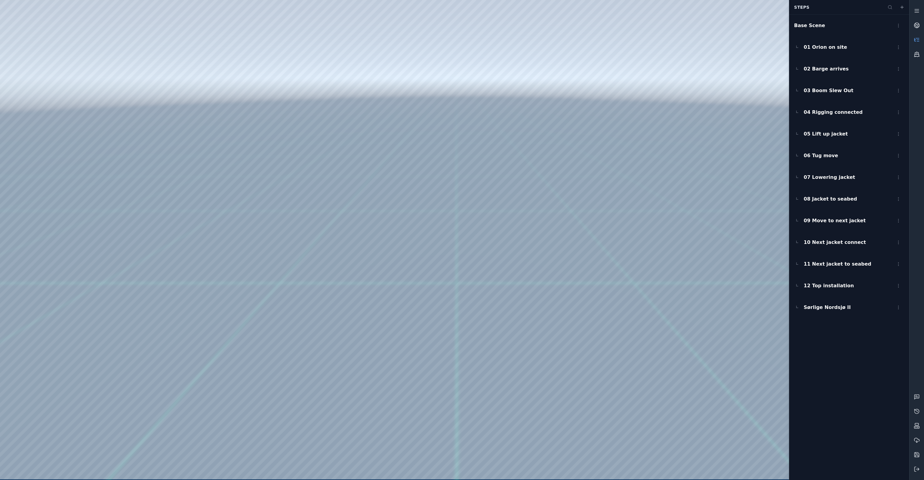
drag, startPoint x: 311, startPoint y: 183, endPoint x: 310, endPoint y: 166, distance: 16.6
click at [500, 80] on div at bounding box center [454, 239] width 909 height 479
click at [921, 54] on link at bounding box center [917, 54] width 14 height 14
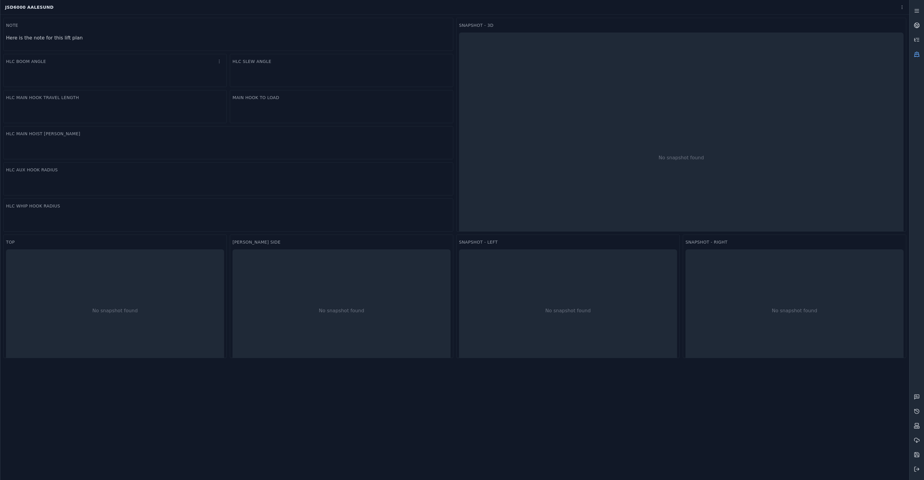
click at [134, 69] on div at bounding box center [115, 77] width 218 height 16
click at [55, 61] on div "HLC Boom Angle" at bounding box center [115, 60] width 223 height 12
click at [215, 61] on html "Support JSD6000 Aalesund Snapshot - 3D No snapshot found Main hook to load Top …" at bounding box center [462, 240] width 924 height 480
click at [213, 53] on html "Support JSD6000 Aalesund Snapshot - 3D No snapshot found Main hook to load Top …" at bounding box center [462, 240] width 924 height 480
click at [916, 56] on icon at bounding box center [917, 54] width 6 height 6
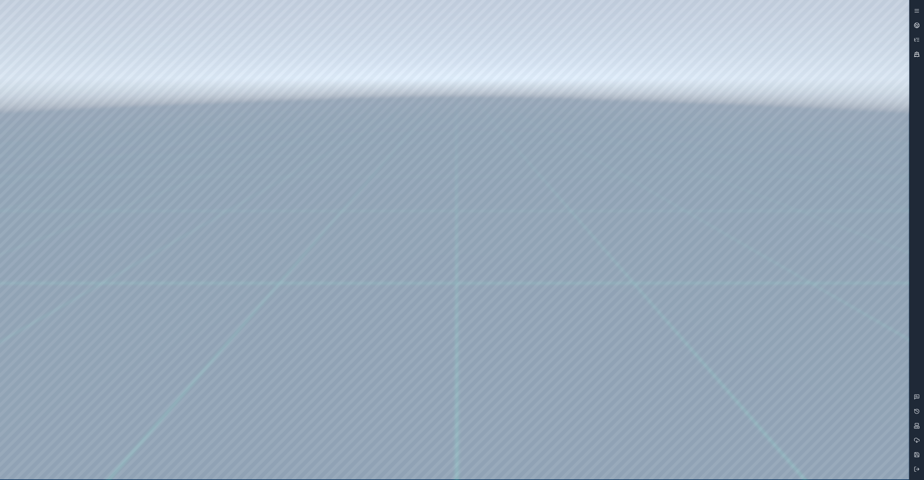
click at [916, 56] on icon at bounding box center [917, 54] width 6 height 6
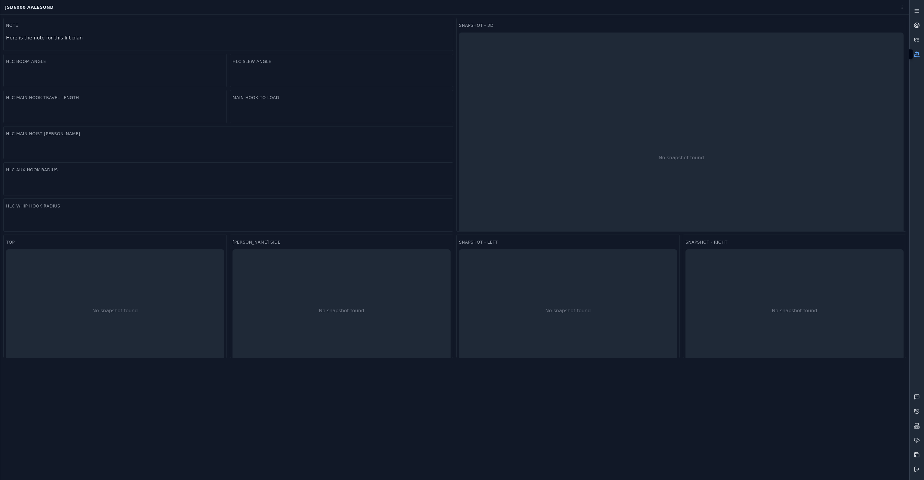
click at [918, 54] on icon at bounding box center [917, 55] width 5 height 3
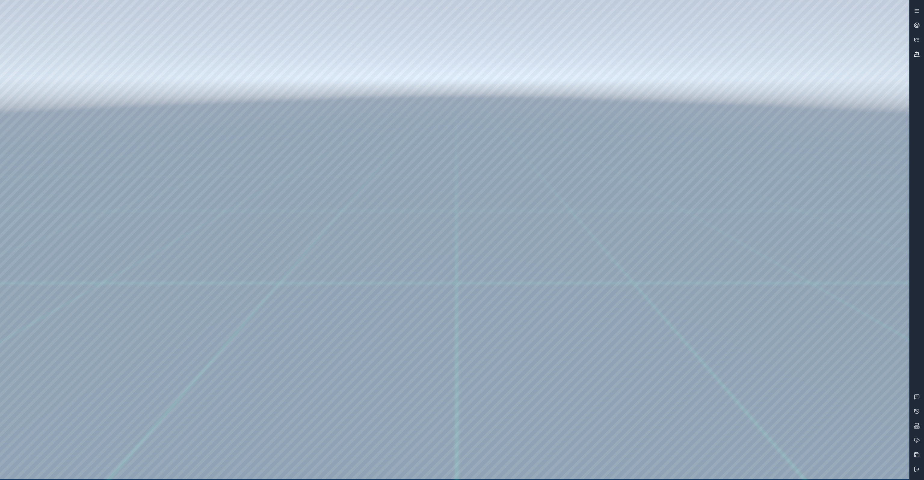
click at [915, 55] on icon at bounding box center [917, 54] width 6 height 6
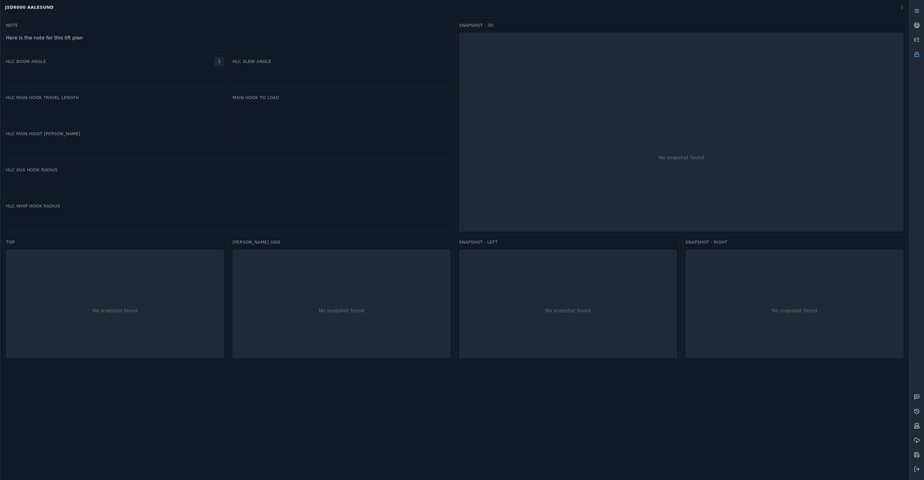
click at [216, 61] on html "Support JSD6000 Aalesund Snapshot - 3D No snapshot found Main hook to load Top …" at bounding box center [462, 240] width 924 height 480
click at [203, 75] on div "Settings" at bounding box center [204, 74] width 35 height 10
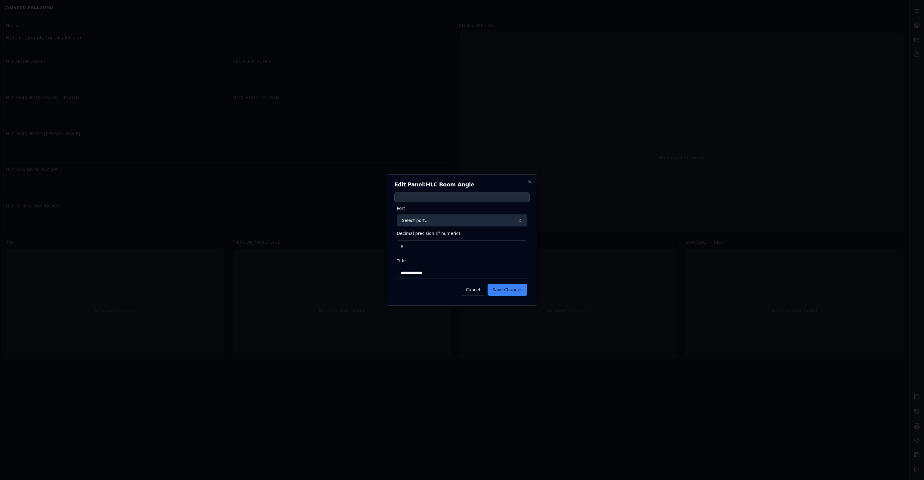
click at [437, 218] on button "Select port..." at bounding box center [462, 220] width 131 height 12
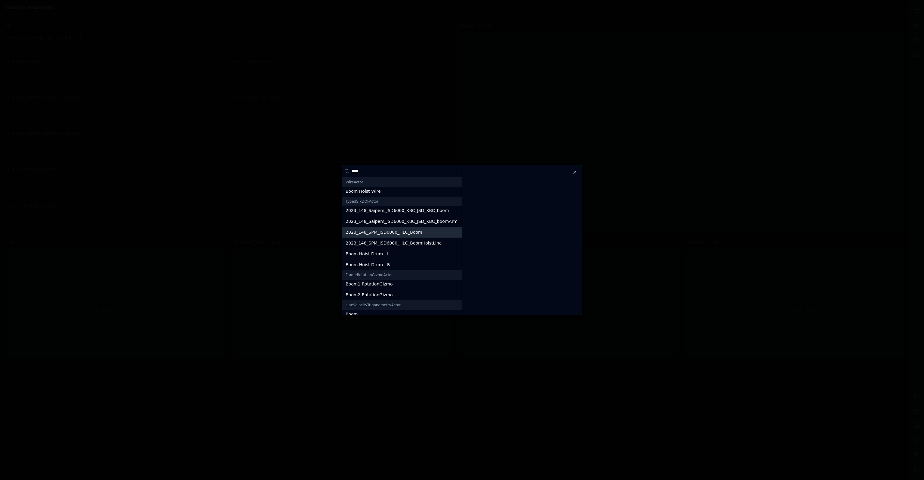
type input "****"
click at [380, 231] on span "2023_148_SPM_JSD6000_HLC_Boom" at bounding box center [384, 232] width 77 height 6
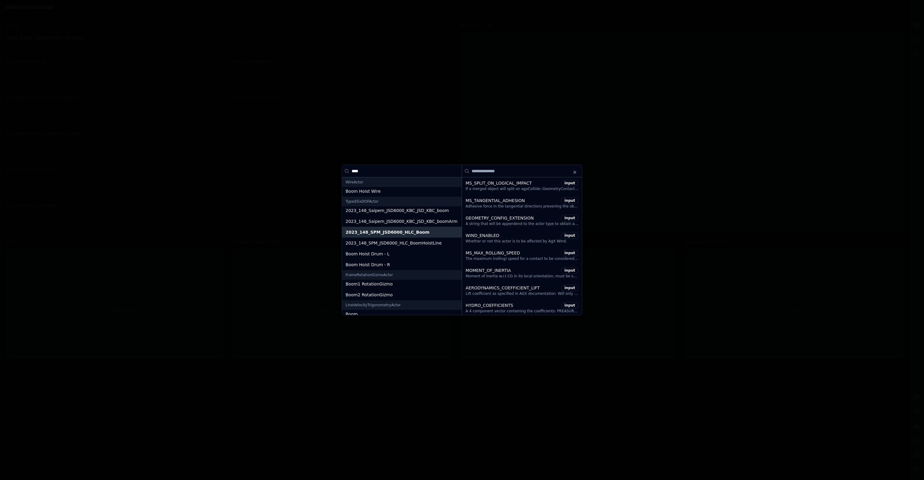
click at [503, 172] on input at bounding box center [522, 171] width 120 height 12
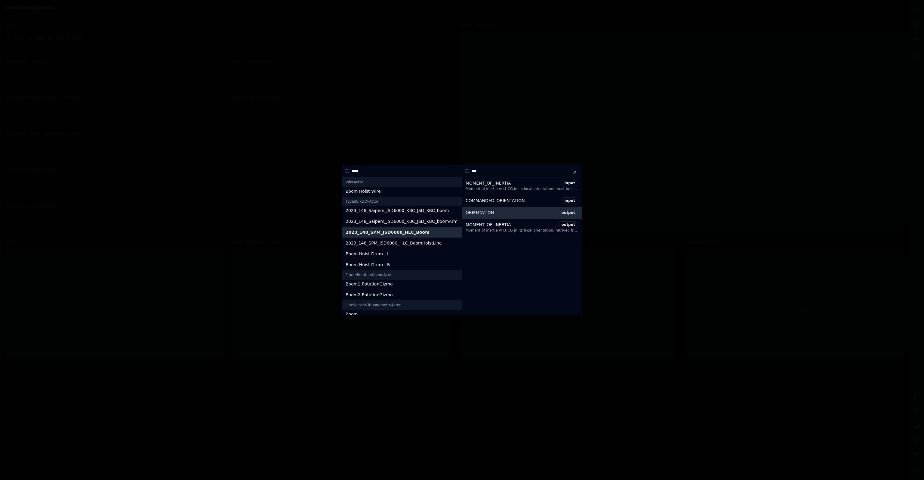
type input "***"
click at [505, 210] on div "ORIENTATION" at bounding box center [511, 212] width 90 height 6
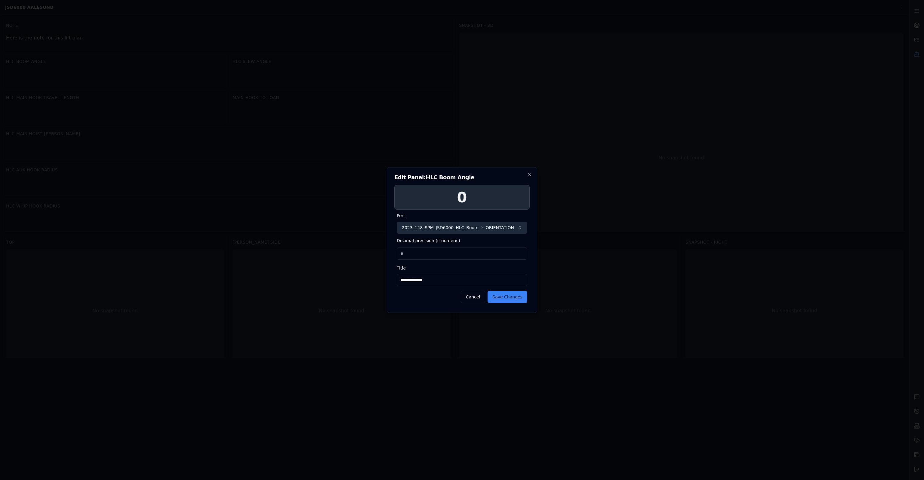
click at [491, 228] on span "ORIENTATION" at bounding box center [500, 227] width 28 height 6
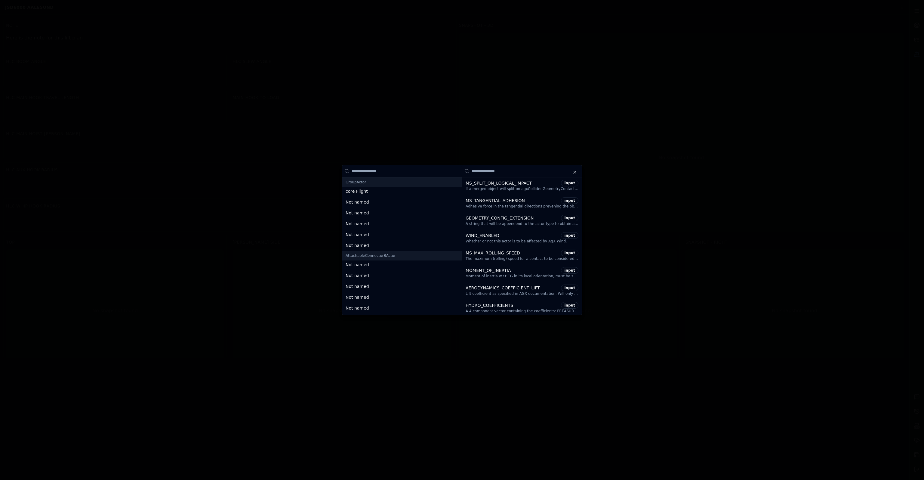
click at [407, 178] on div "GroupActor" at bounding box center [402, 182] width 120 height 10
click at [403, 171] on input at bounding box center [402, 171] width 120 height 12
click at [573, 174] on icon "button" at bounding box center [574, 172] width 5 height 5
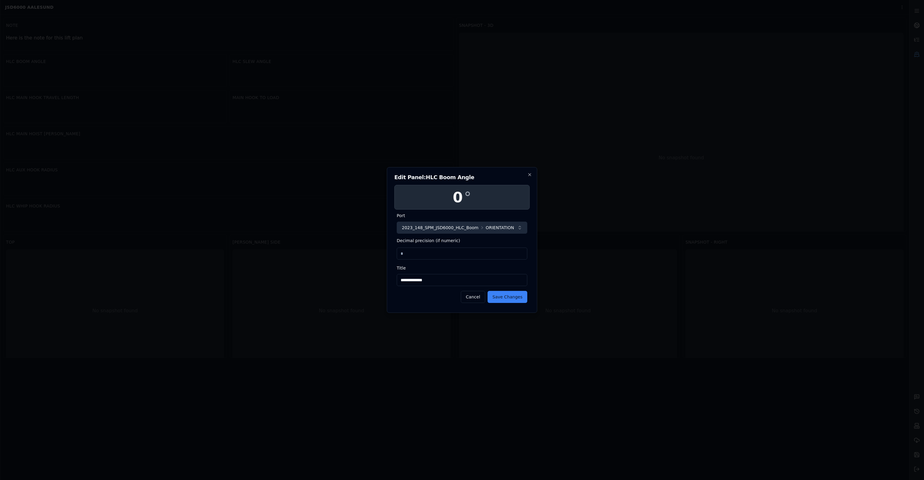
click at [506, 228] on button "2023_148_SPM_JSD6000_HLC_Boom ORIENTATION" at bounding box center [462, 227] width 131 height 12
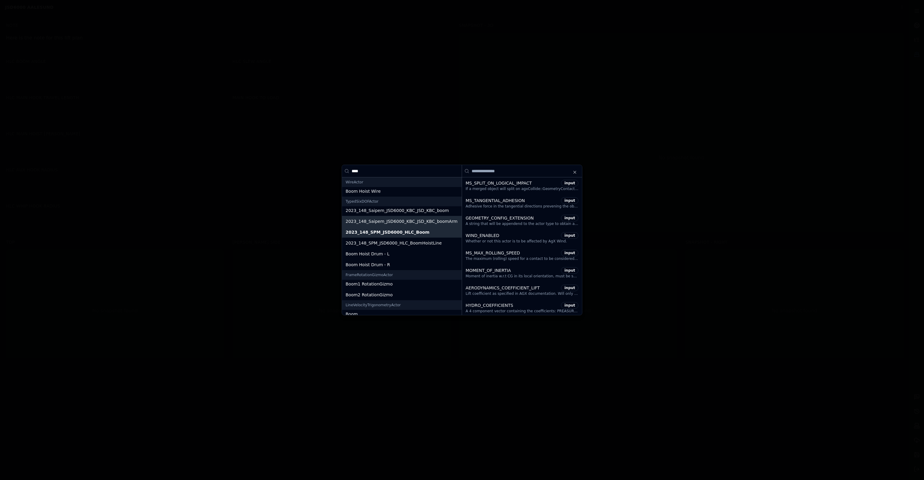
type input "****"
click at [428, 224] on div "2023_148_Saipem_JSD6000_KBC_JSD_KBC_boomArm" at bounding box center [402, 221] width 120 height 11
click at [507, 170] on input at bounding box center [522, 171] width 120 height 12
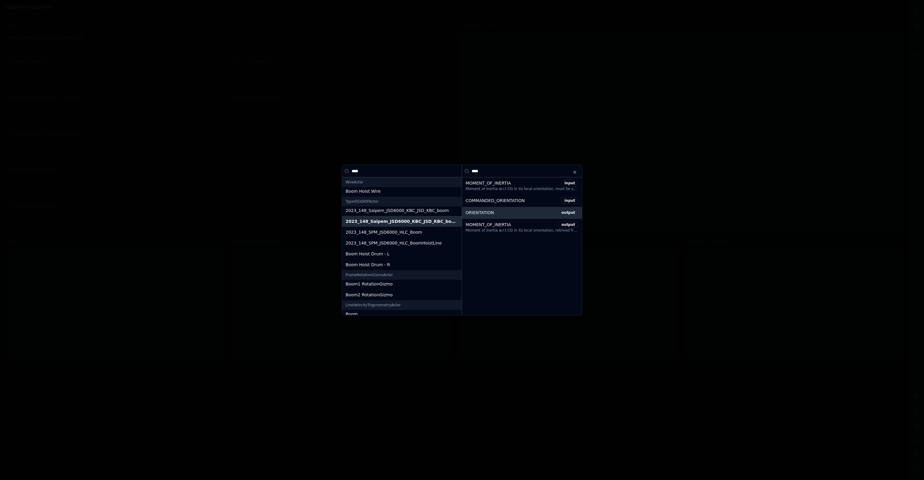
type input "****"
click at [499, 208] on div "ORIENTATION output" at bounding box center [522, 213] width 120 height 12
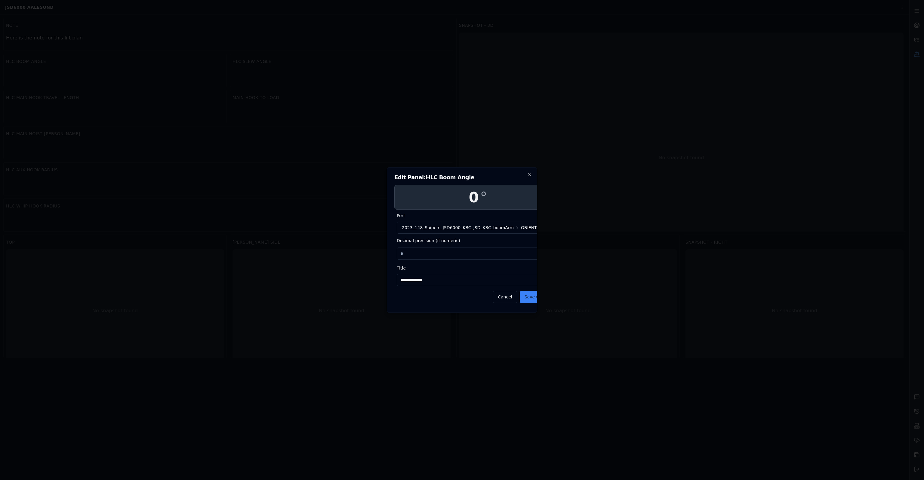
click at [441, 280] on input "**********" at bounding box center [478, 280] width 162 height 12
click at [440, 226] on span "2023_148_Saipem_JSD6000_KBC_JSD_KBC_boomArm" at bounding box center [458, 227] width 112 height 6
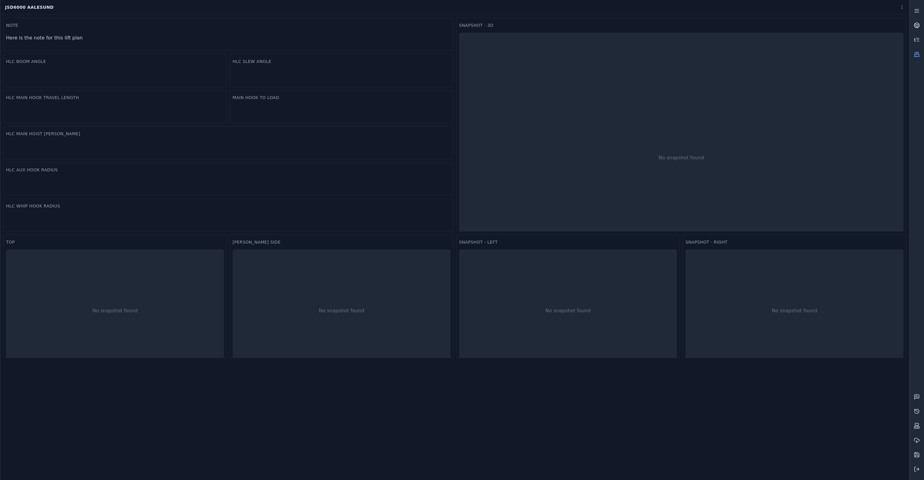
click at [912, 56] on link at bounding box center [917, 54] width 14 height 14
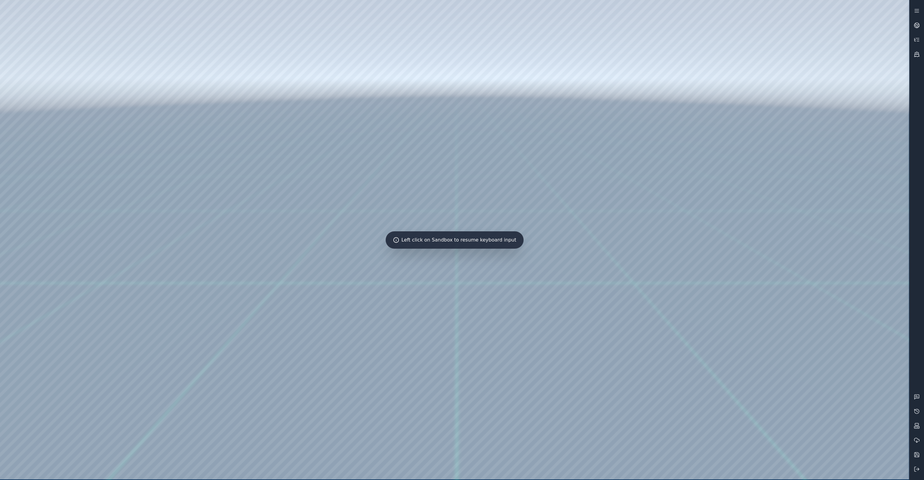
click at [374, 184] on div at bounding box center [454, 239] width 909 height 479
click at [296, 239] on div at bounding box center [454, 239] width 909 height 479
click at [919, 58] on link at bounding box center [917, 54] width 14 height 14
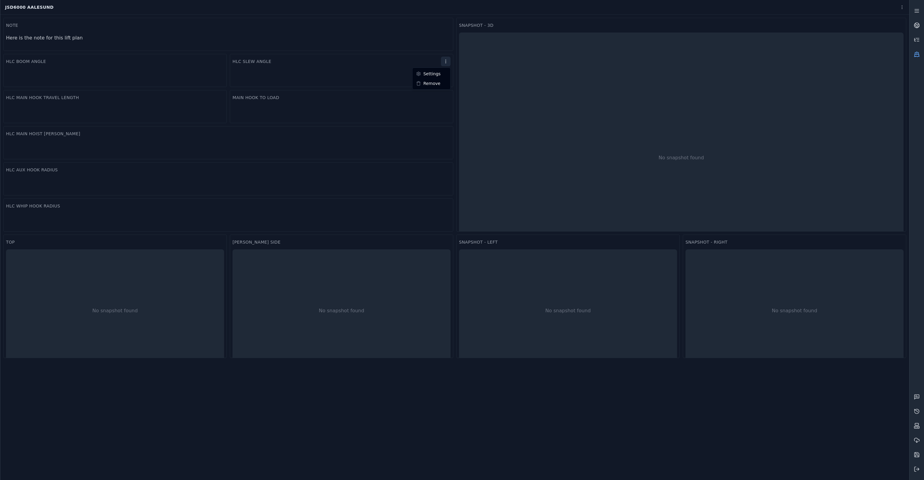
click at [442, 60] on html "Support JSD6000 Aalesund Snapshot - 3D No snapshot found Main hook to load Top …" at bounding box center [462, 240] width 924 height 480
click at [430, 73] on div "Settings" at bounding box center [431, 74] width 35 height 10
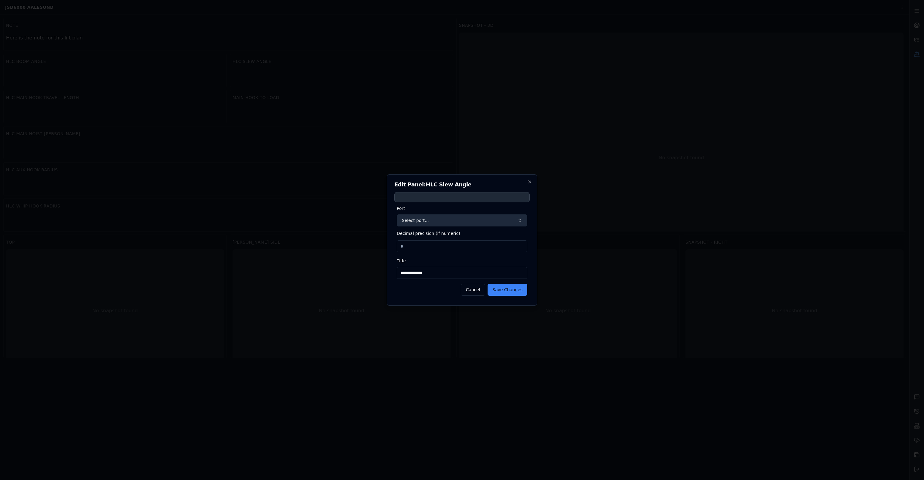
click at [426, 222] on button "Select port..." at bounding box center [462, 220] width 131 height 12
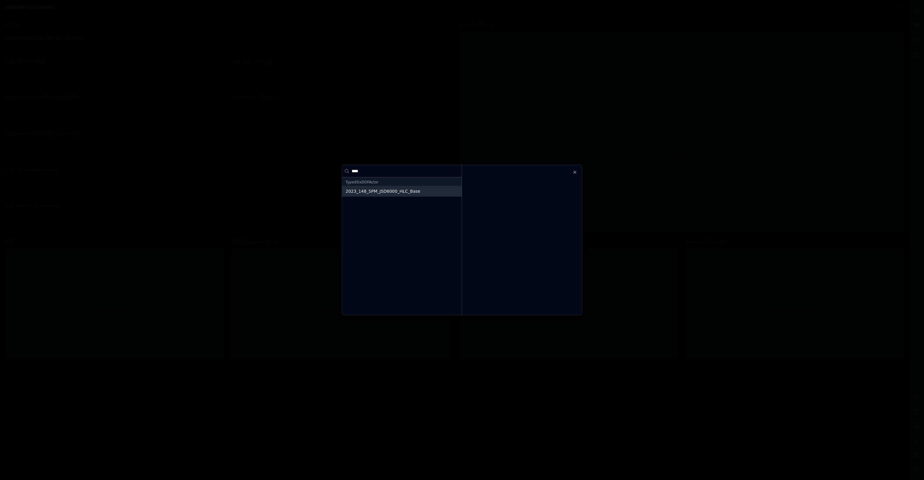
type input "****"
click at [396, 187] on div "2023_148_SPM_JSD6000_HLC_Base" at bounding box center [402, 191] width 120 height 11
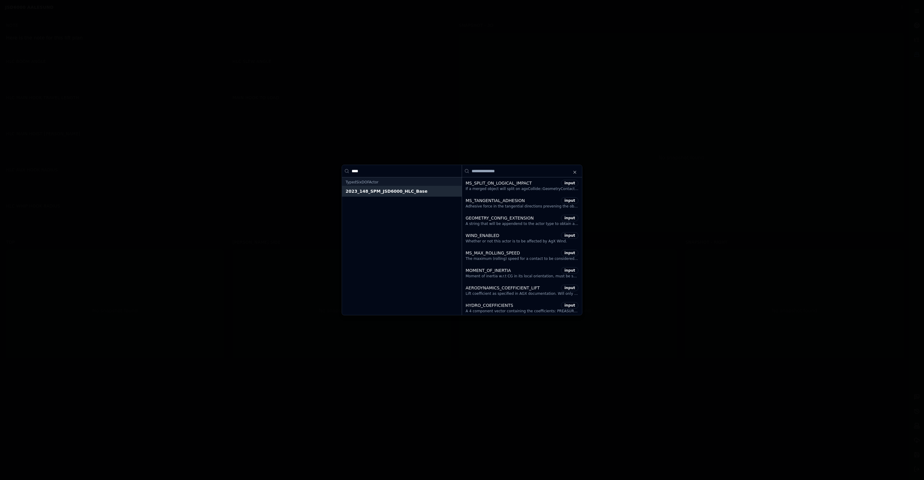
click at [495, 173] on input at bounding box center [522, 171] width 120 height 12
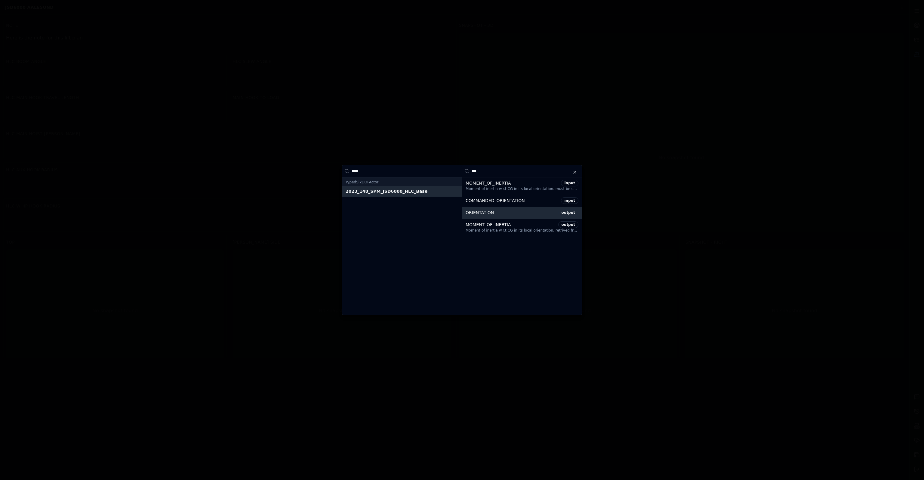
type input "***"
click at [498, 210] on div "ORIENTATION" at bounding box center [511, 212] width 90 height 6
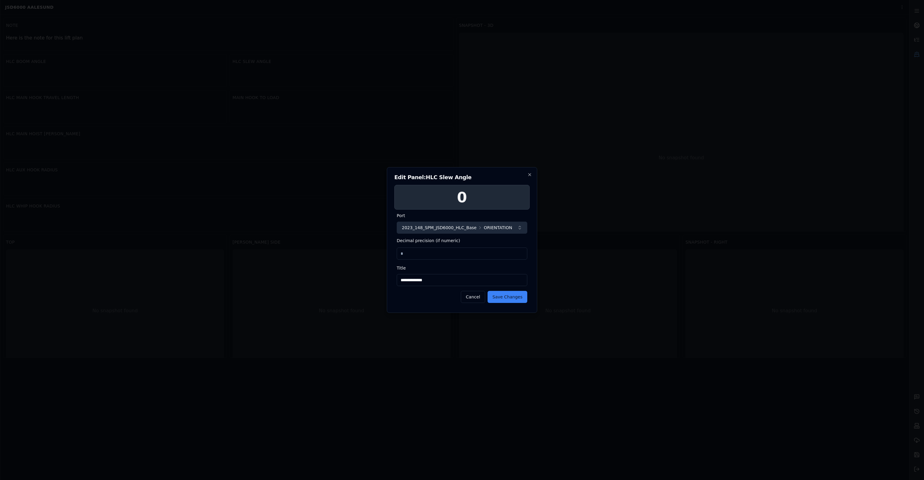
click at [499, 224] on span "ORIENTATION" at bounding box center [498, 227] width 28 height 6
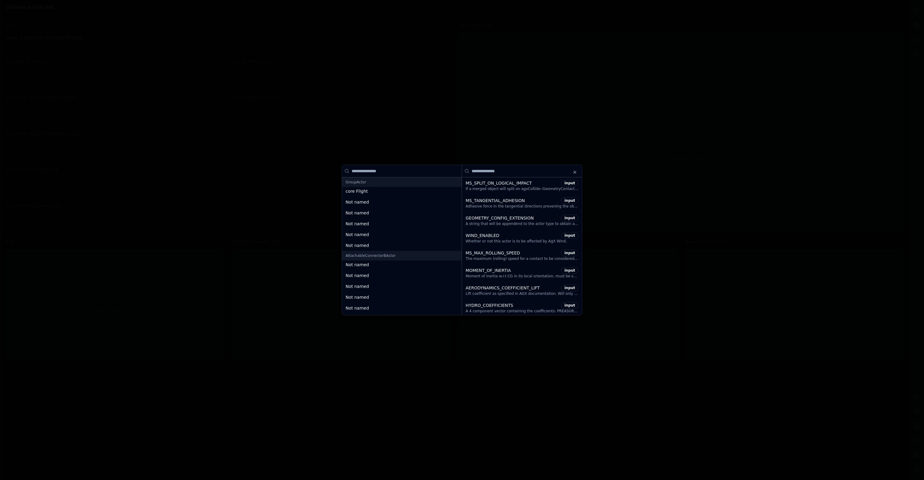
click at [515, 172] on input at bounding box center [522, 171] width 120 height 12
click at [428, 176] on input at bounding box center [402, 171] width 120 height 12
type input "****"
click at [421, 190] on div "2023_148_SPM_JSD6000_HLC_Base" at bounding box center [402, 191] width 113 height 6
click at [491, 170] on input at bounding box center [522, 171] width 120 height 12
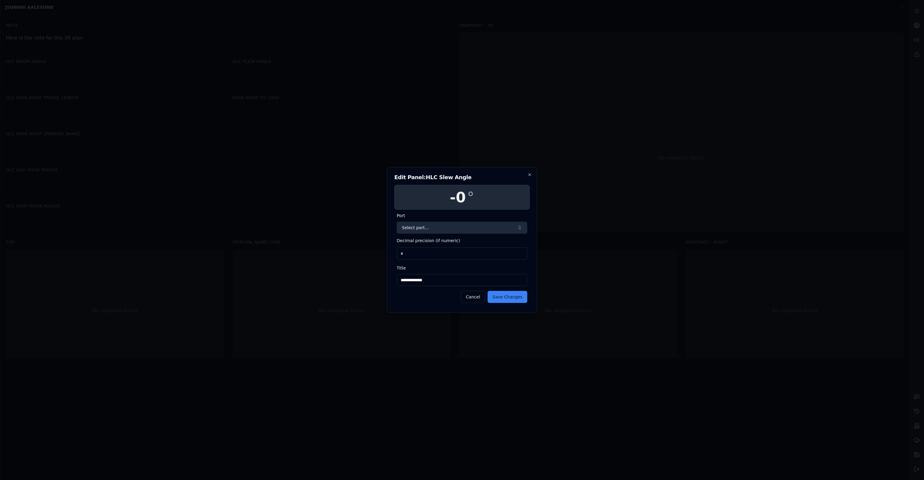
click at [458, 229] on button "Select port..." at bounding box center [462, 227] width 131 height 12
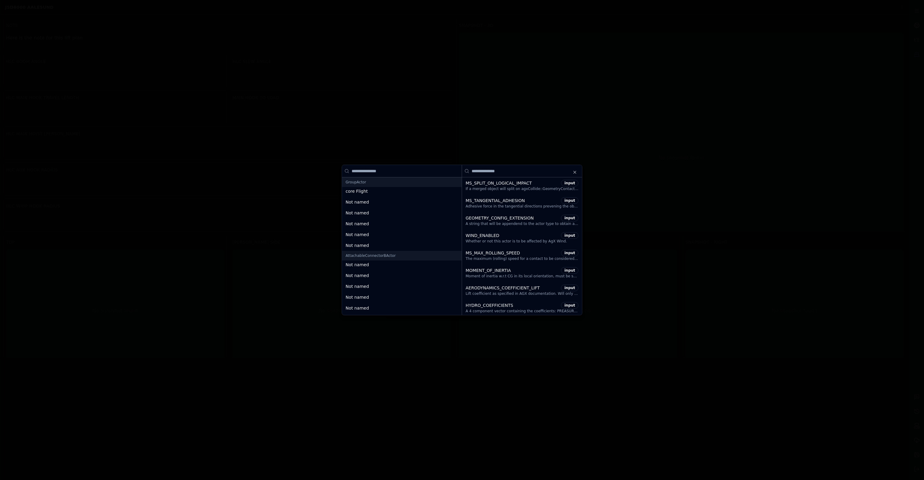
click at [424, 168] on input at bounding box center [402, 171] width 120 height 12
type input "****"
click at [417, 189] on div "2023_148_SPM_JSD6000_HLC_Base" at bounding box center [402, 191] width 113 height 6
click at [505, 172] on input at bounding box center [522, 171] width 120 height 12
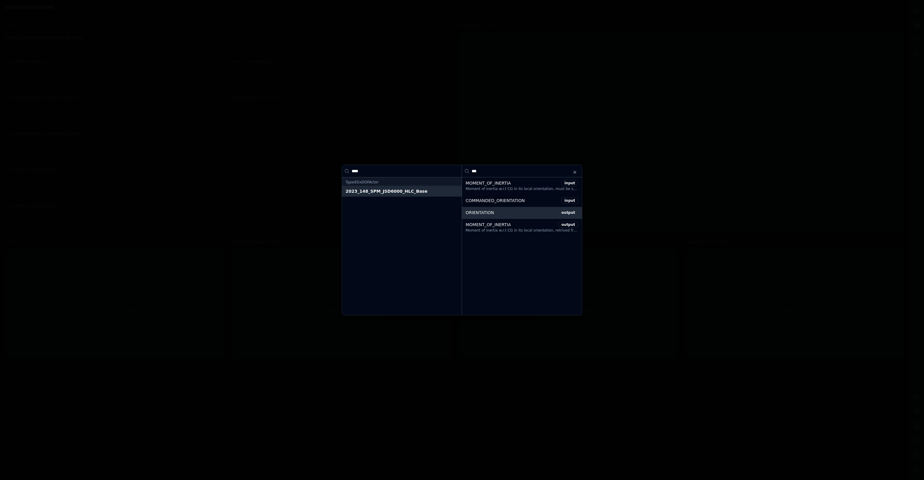
type input "***"
click at [504, 213] on div "ORIENTATION" at bounding box center [511, 212] width 90 height 6
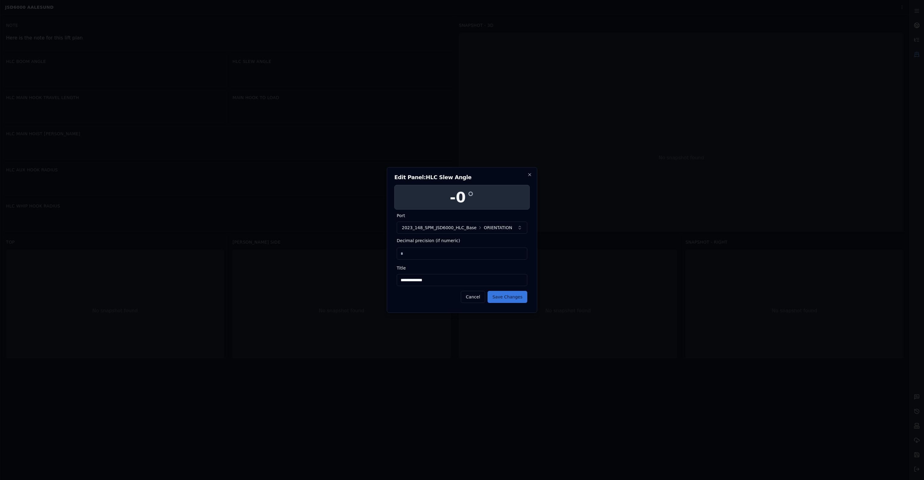
click at [512, 295] on button "Save Changes" at bounding box center [508, 297] width 40 height 12
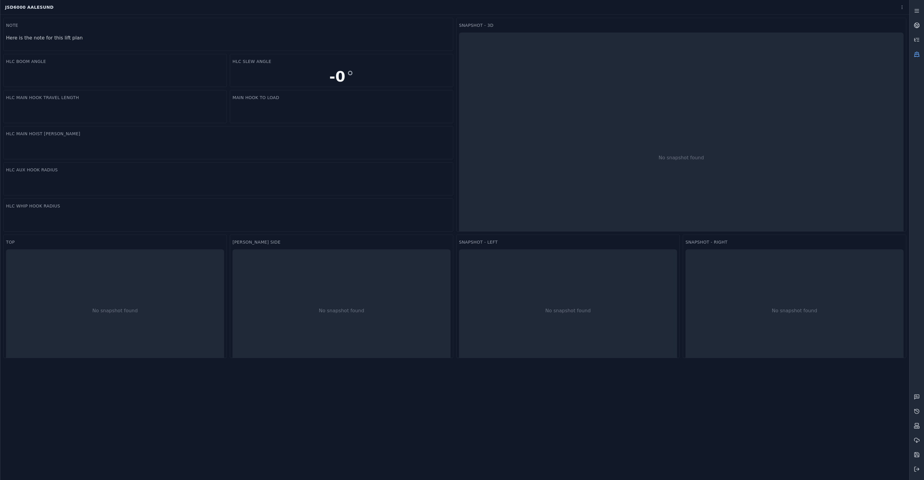
click at [920, 51] on icon at bounding box center [917, 54] width 6 height 6
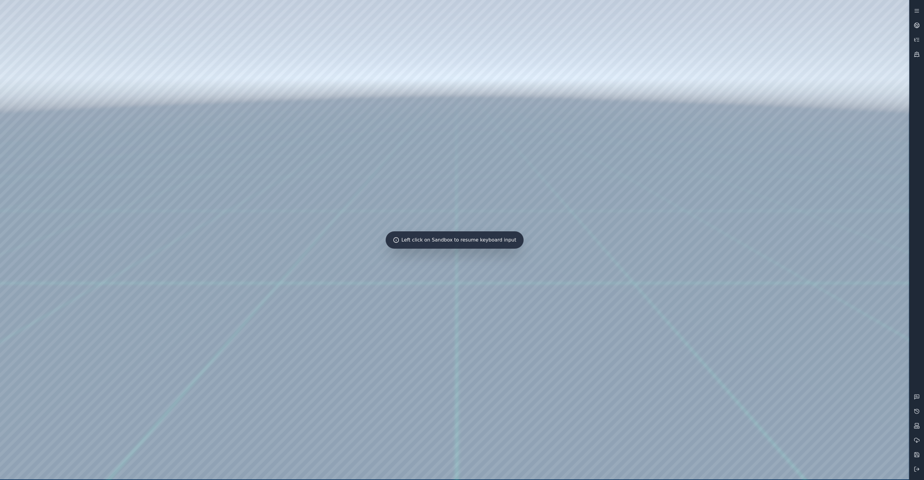
click at [373, 211] on div at bounding box center [454, 239] width 909 height 479
drag, startPoint x: 342, startPoint y: 242, endPoint x: 322, endPoint y: 246, distance: 19.6
click at [322, 246] on div at bounding box center [454, 239] width 909 height 479
click at [916, 55] on icon at bounding box center [917, 54] width 6 height 6
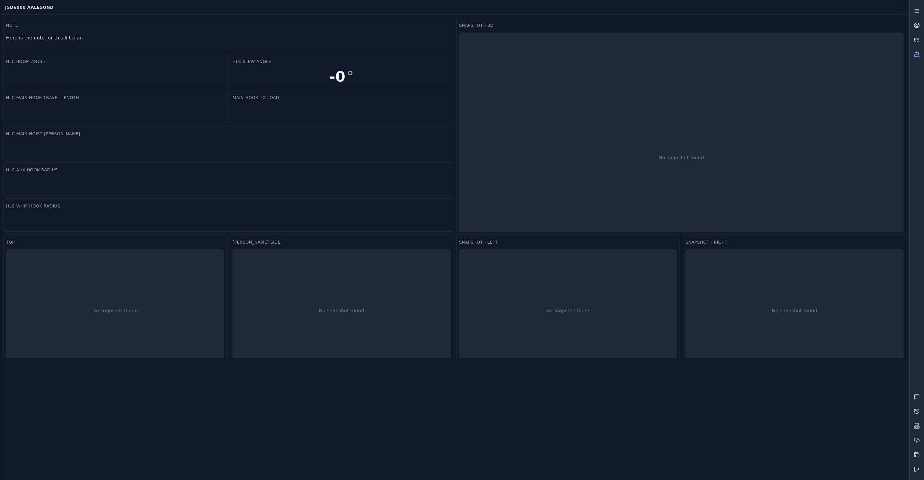
click at [919, 53] on icon at bounding box center [917, 54] width 6 height 6
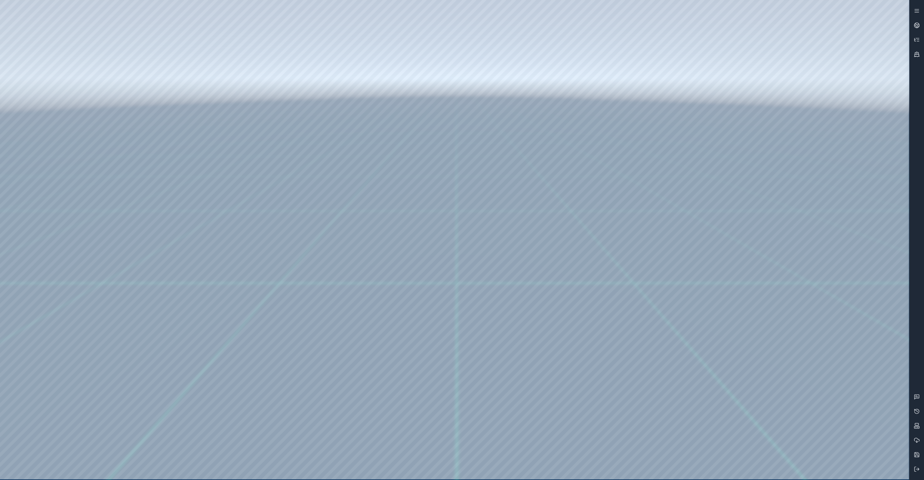
drag, startPoint x: 306, startPoint y: 251, endPoint x: 341, endPoint y: 249, distance: 35.2
click at [346, 249] on div at bounding box center [454, 239] width 909 height 479
click at [325, 233] on div at bounding box center [454, 239] width 909 height 479
drag, startPoint x: 382, startPoint y: 243, endPoint x: 367, endPoint y: 246, distance: 15.3
click at [367, 246] on div at bounding box center [454, 239] width 909 height 479
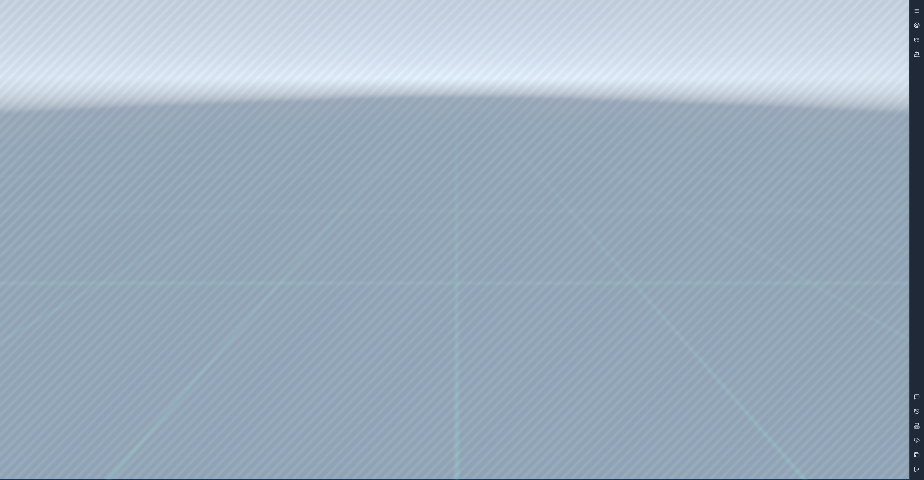
drag, startPoint x: 388, startPoint y: 240, endPoint x: 439, endPoint y: 227, distance: 52.7
click at [439, 227] on div at bounding box center [454, 239] width 909 height 479
click at [286, 244] on div at bounding box center [454, 239] width 909 height 479
click at [299, 257] on div at bounding box center [454, 239] width 909 height 479
drag, startPoint x: 420, startPoint y: 236, endPoint x: 376, endPoint y: 249, distance: 46.0
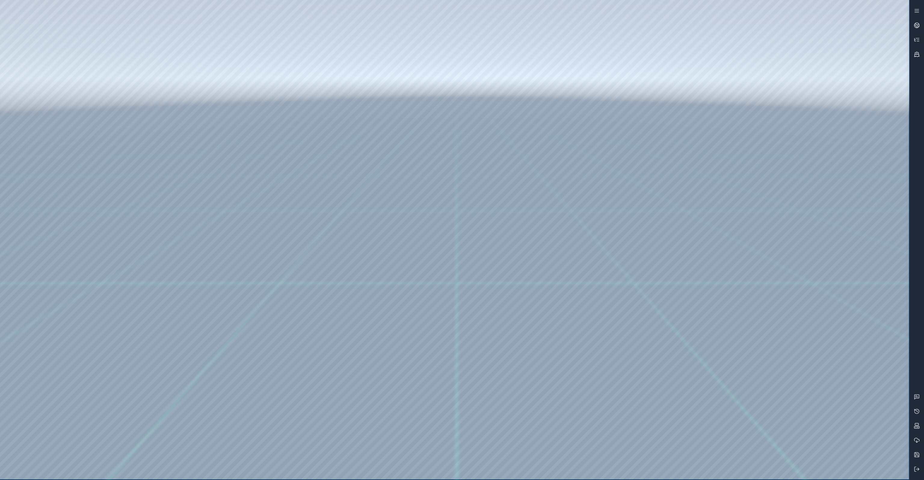
click at [376, 249] on div at bounding box center [454, 239] width 909 height 479
click at [916, 59] on link at bounding box center [917, 54] width 14 height 14
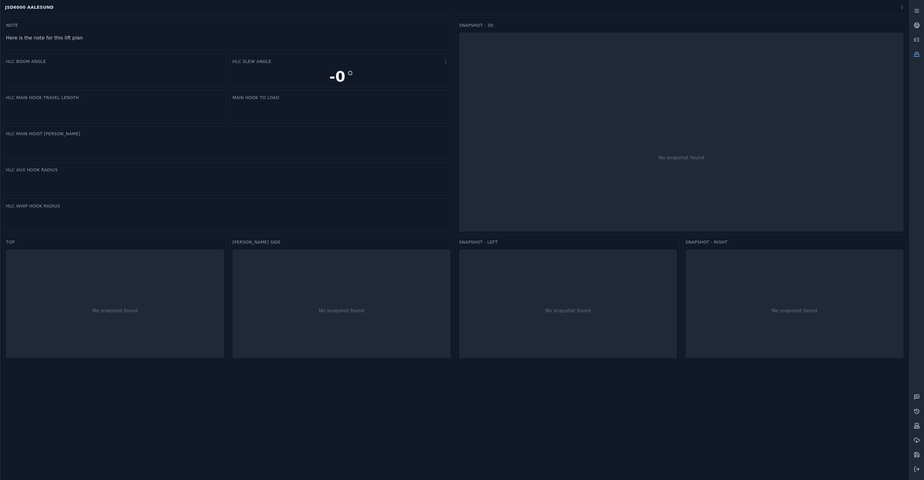
click at [381, 73] on div "-0 °" at bounding box center [342, 77] width 218 height 16
click at [446, 63] on html "Support JSD6000 Aalesund Snapshot - 3D No snapshot found Main hook to load HLC …" at bounding box center [462, 240] width 924 height 480
click at [429, 76] on div "Settings" at bounding box center [431, 74] width 35 height 10
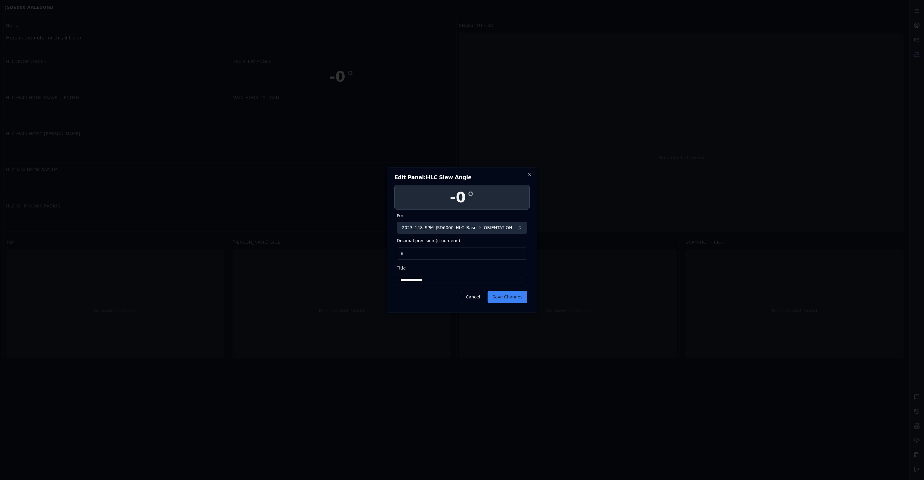
click at [450, 228] on span "2023_148_SPM_JSD6000_HLC_Base" at bounding box center [439, 227] width 75 height 6
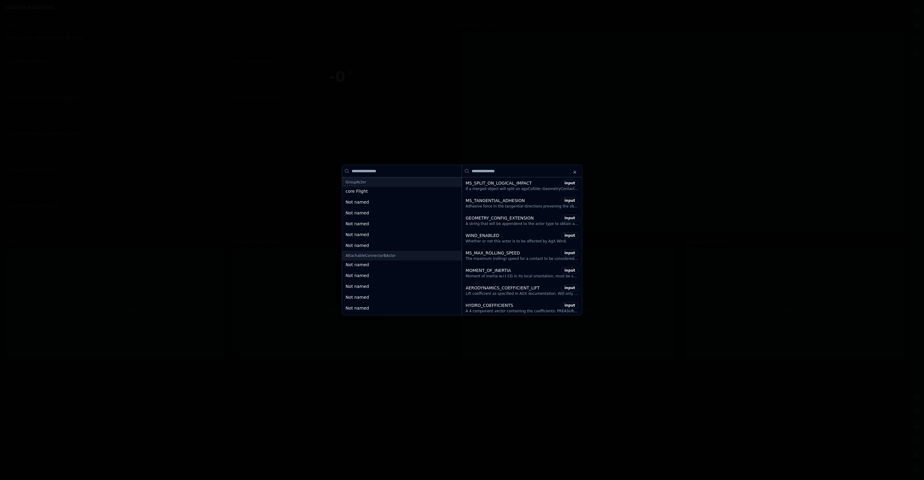
click at [370, 182] on div "GroupActor" at bounding box center [402, 182] width 120 height 10
click at [406, 180] on div "GroupActor" at bounding box center [402, 182] width 120 height 10
click at [412, 172] on input at bounding box center [402, 171] width 120 height 12
click at [578, 171] on input at bounding box center [522, 171] width 120 height 12
click at [575, 172] on icon "button" at bounding box center [575, 172] width 2 height 2
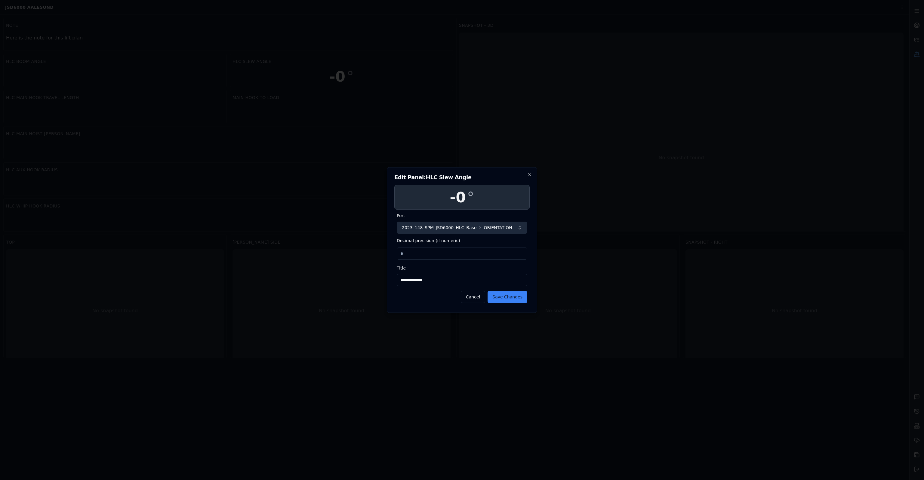
click at [474, 227] on button "2023_148_SPM_JSD6000_HLC_Base ORIENTATION" at bounding box center [462, 227] width 131 height 12
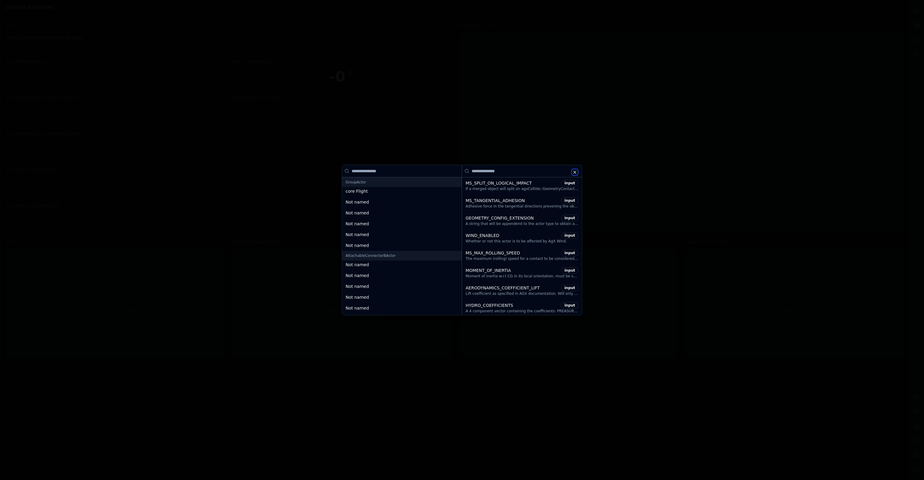
click at [574, 173] on icon "button" at bounding box center [575, 172] width 2 height 2
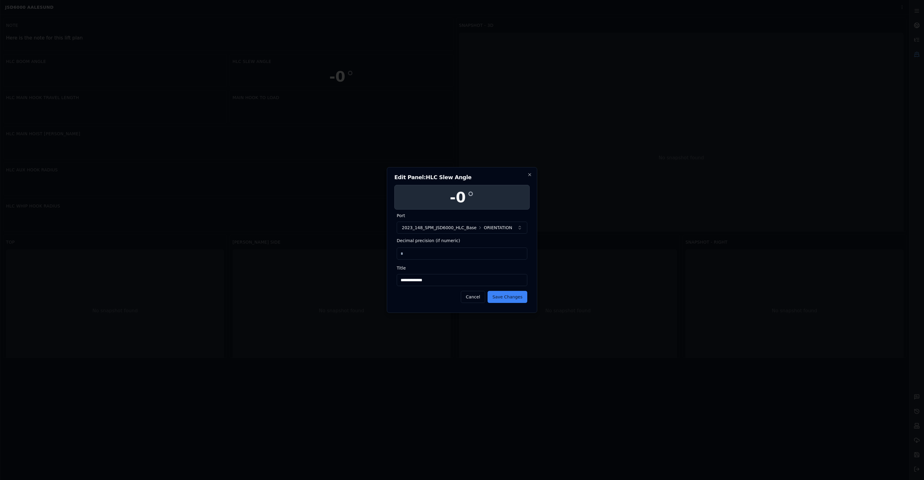
click at [452, 255] on input "*" at bounding box center [462, 253] width 131 height 12
type input "*"
click at [517, 298] on button "Save Changes" at bounding box center [508, 297] width 40 height 12
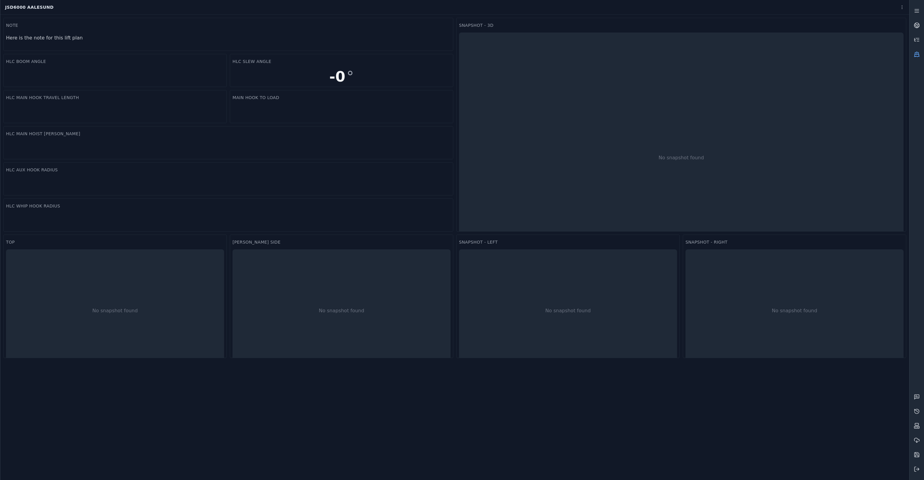
click at [916, 52] on icon at bounding box center [917, 53] width 4 height 2
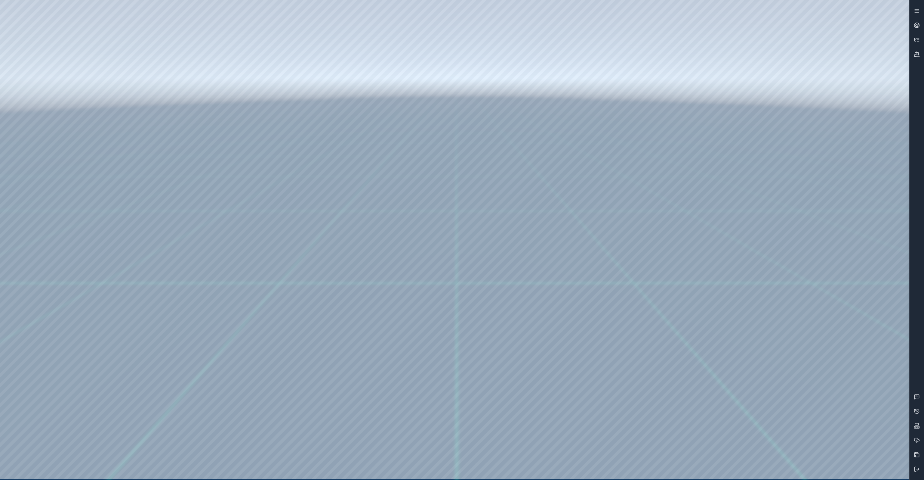
click at [572, 47] on div at bounding box center [454, 239] width 909 height 479
drag, startPoint x: 463, startPoint y: 103, endPoint x: 476, endPoint y: 113, distance: 16.5
drag, startPoint x: 403, startPoint y: 209, endPoint x: 403, endPoint y: 201, distance: 8.1
click at [919, 41] on icon at bounding box center [917, 40] width 6 height 6
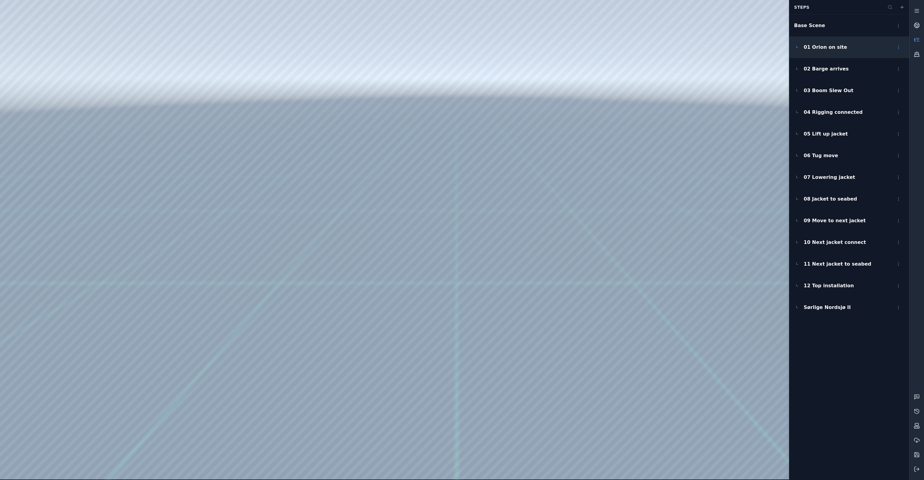
click at [839, 48] on div "01 Orion on site" at bounding box center [849, 47] width 120 height 22
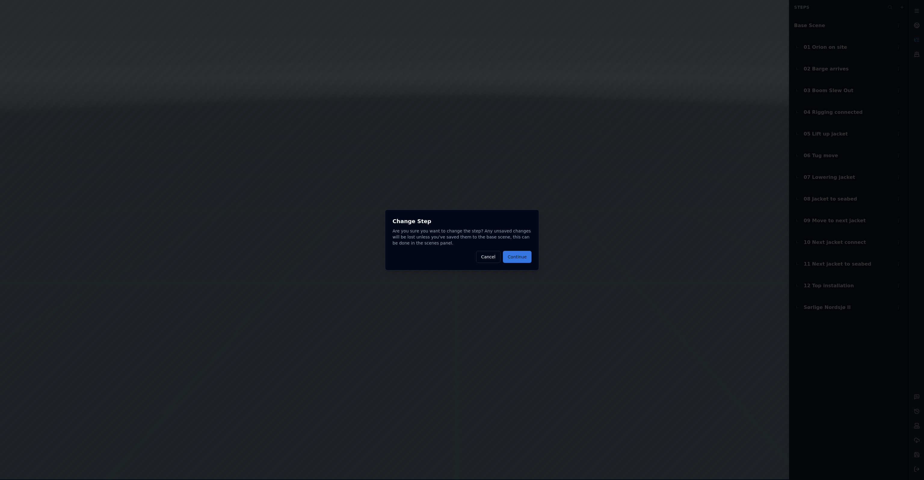
click at [508, 254] on button "Continue" at bounding box center [517, 257] width 29 height 12
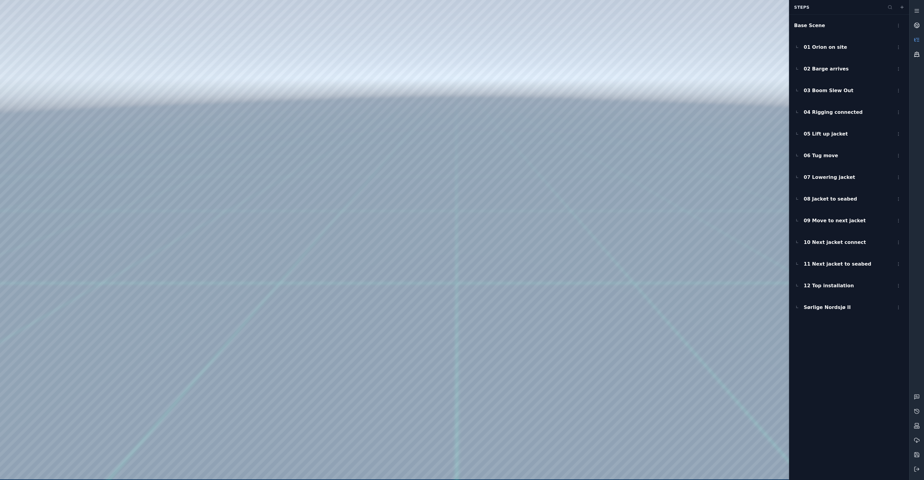
click at [918, 57] on link at bounding box center [917, 54] width 14 height 14
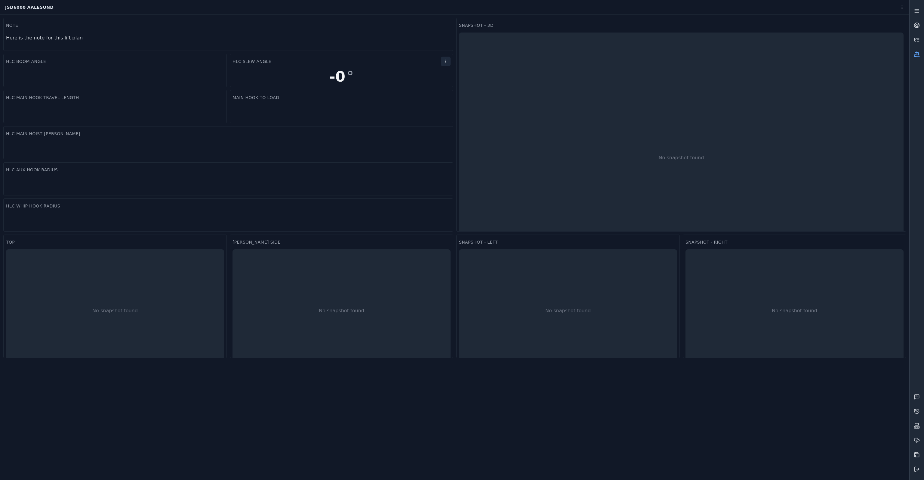
click at [445, 63] on html "Support JSD6000 Aalesund Snapshot - 3D No snapshot found Main hook to load HLC …" at bounding box center [462, 240] width 924 height 480
click at [428, 77] on div "Settings" at bounding box center [431, 74] width 35 height 10
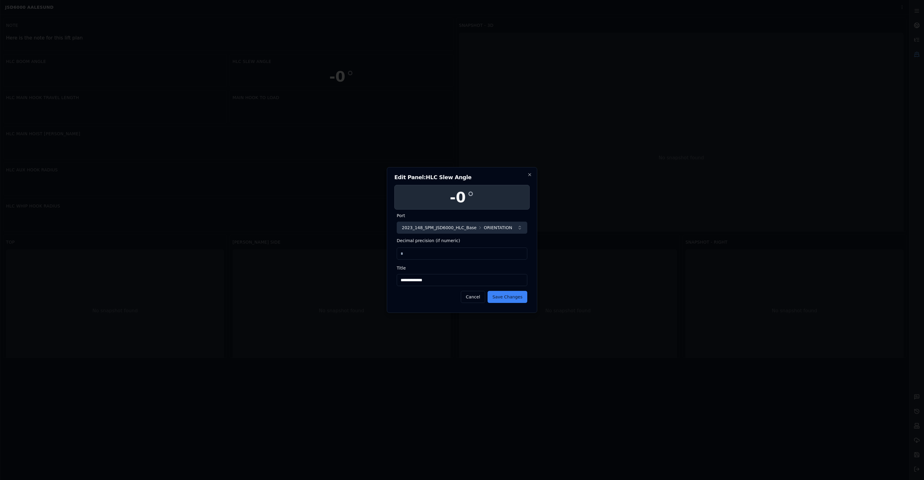
click at [504, 227] on button "2023_148_SPM_JSD6000_HLC_Base ORIENTATION" at bounding box center [462, 227] width 131 height 12
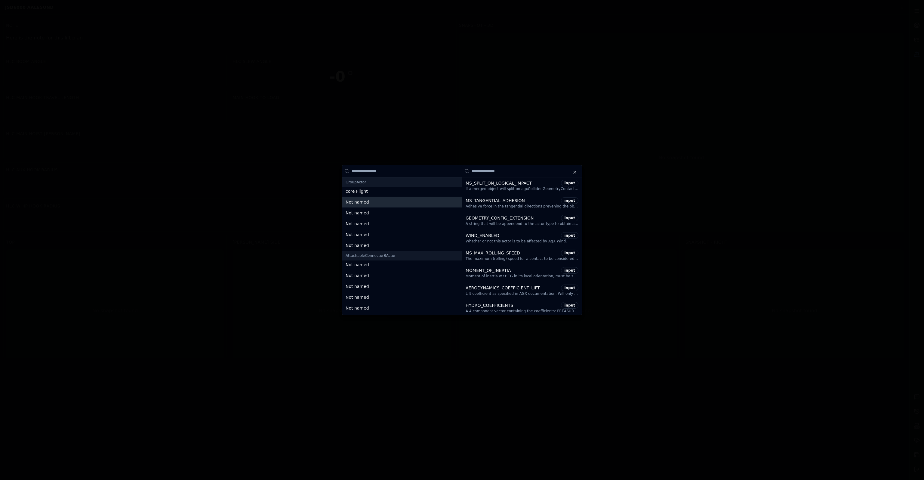
click at [379, 201] on div "Not named" at bounding box center [402, 202] width 113 height 6
click at [573, 172] on icon "button" at bounding box center [574, 172] width 5 height 5
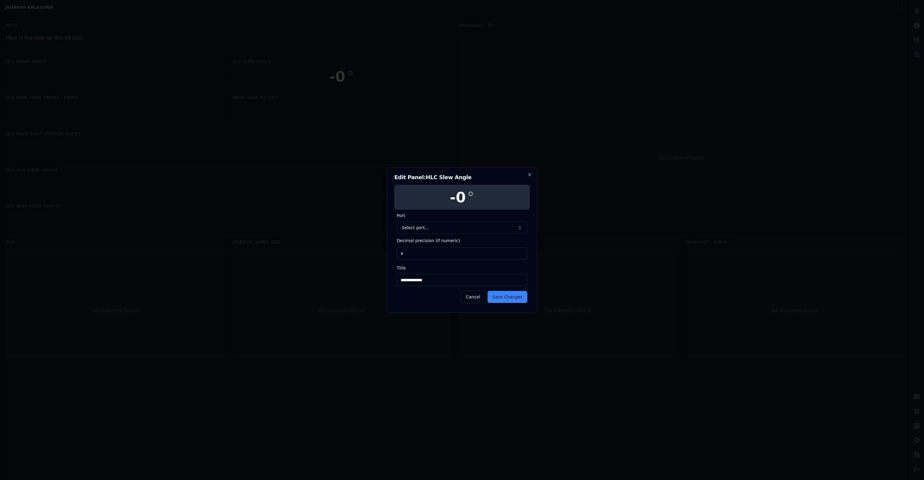
click at [452, 251] on input "*" at bounding box center [462, 253] width 131 height 12
click at [507, 298] on button "Save Changes" at bounding box center [508, 297] width 40 height 12
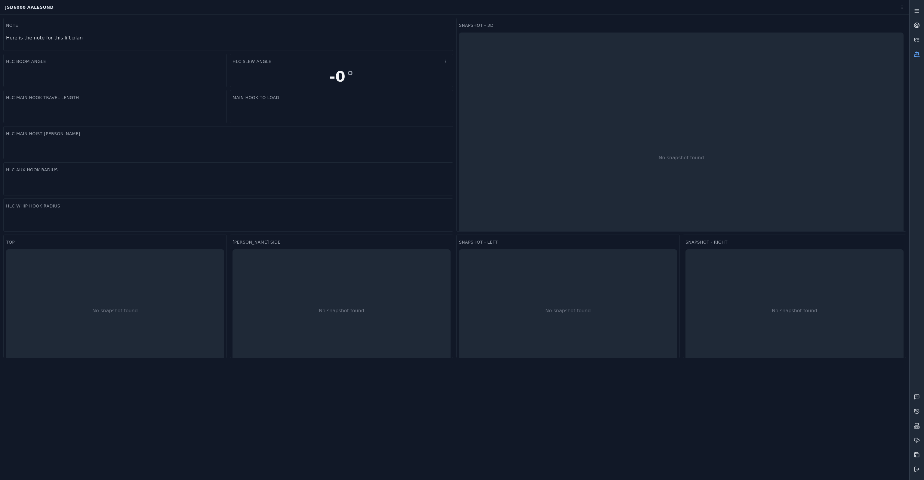
click at [337, 76] on span "-0 °" at bounding box center [341, 76] width 24 height 14
click at [322, 75] on div "-0 °" at bounding box center [342, 77] width 218 height 16
click at [218, 62] on html "Support JSD6000 Aalesund Snapshot - 3D No snapshot found Main hook to load HLC …" at bounding box center [462, 240] width 924 height 480
click at [402, 26] on html "Support JSD6000 Aalesund Snapshot - 3D No snapshot found Main hook to load HLC …" at bounding box center [462, 240] width 924 height 480
click at [921, 56] on link at bounding box center [917, 54] width 14 height 14
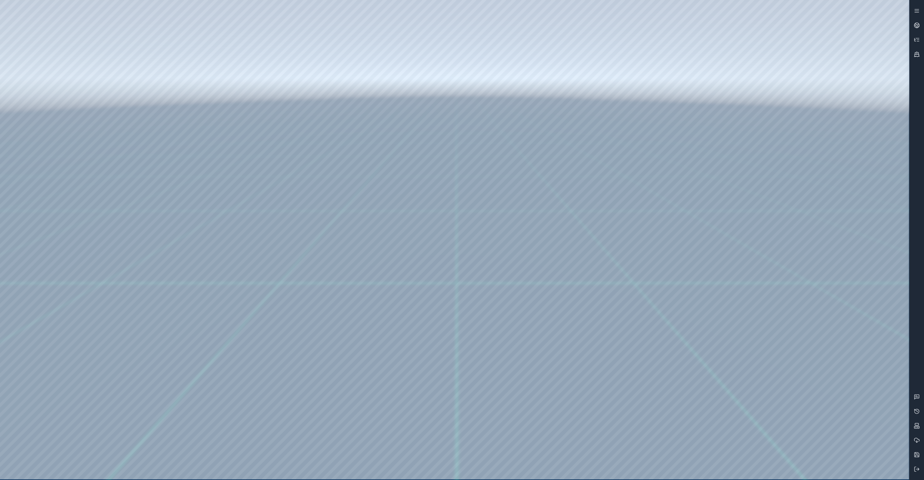
drag, startPoint x: 423, startPoint y: 277, endPoint x: 412, endPoint y: 288, distance: 15.3
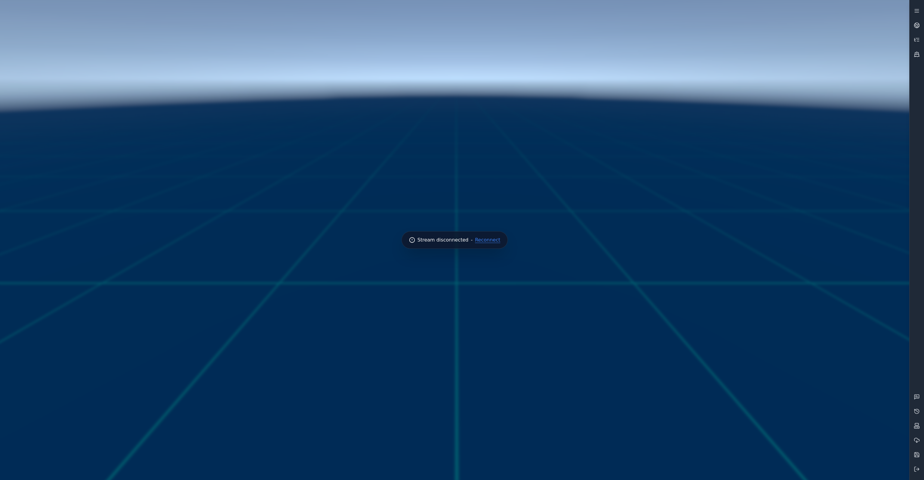
click at [487, 240] on button "Reconnect" at bounding box center [487, 239] width 25 height 5
click at [486, 240] on button "Retry" at bounding box center [488, 239] width 13 height 5
click at [917, 285] on div at bounding box center [917, 240] width 14 height 472
click at [919, 465] on button at bounding box center [917, 468] width 14 height 14
